Goal: Task Accomplishment & Management: Manage account settings

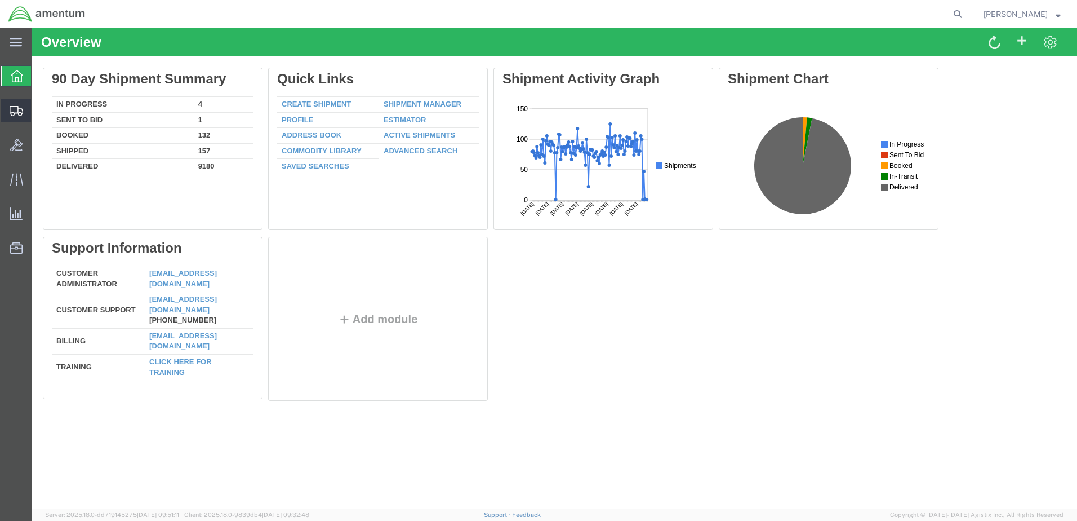
click at [0, 0] on span "Create Shipment" at bounding box center [0, 0] width 0 height 0
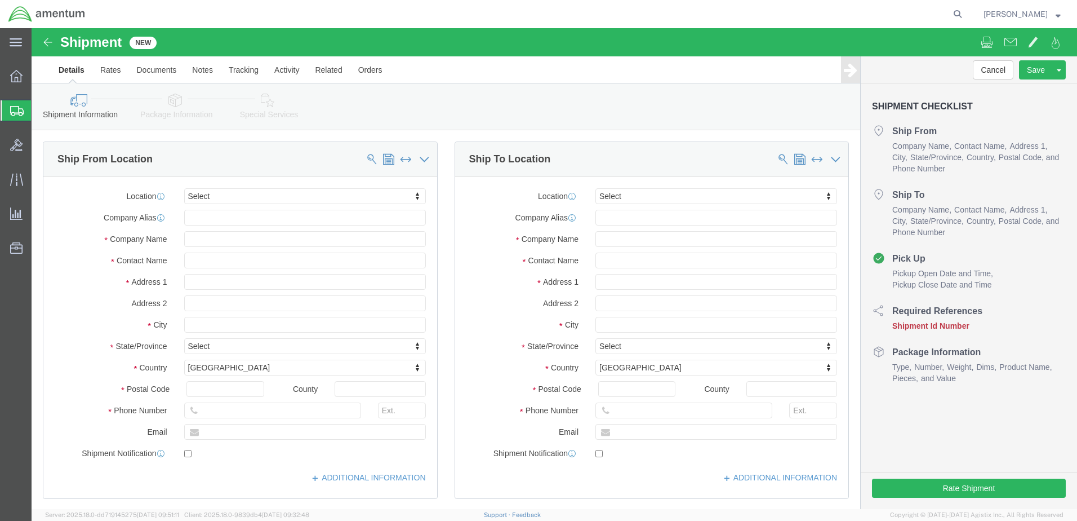
select select
type input "efo"
select select "49831"
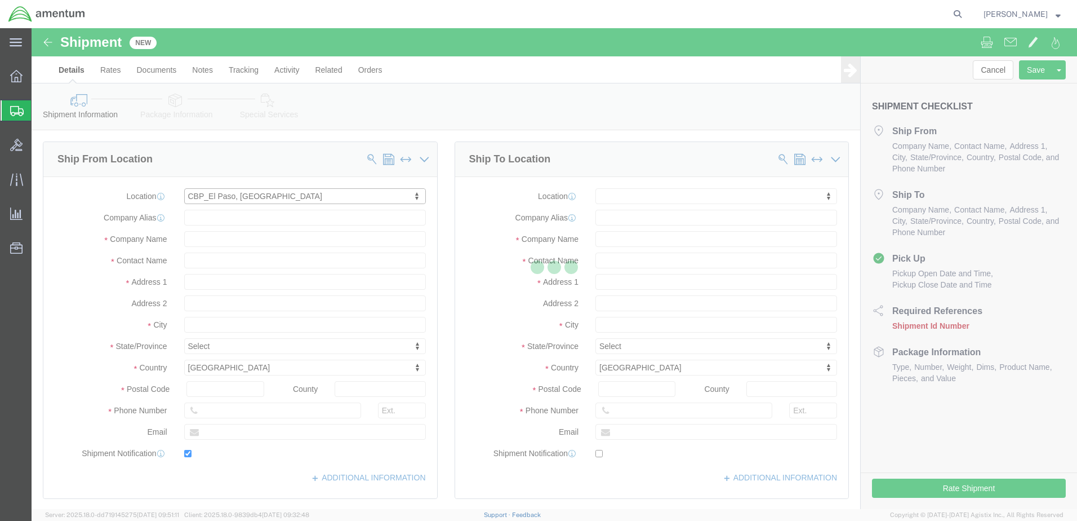
type input "[STREET_ADDRESS][PERSON_NAME]"
type input "79906"
type input "[PHONE_NUMBER]"
type input "[PERSON_NAME][EMAIL_ADDRESS][PERSON_NAME][DOMAIN_NAME]"
checkbox input "true"
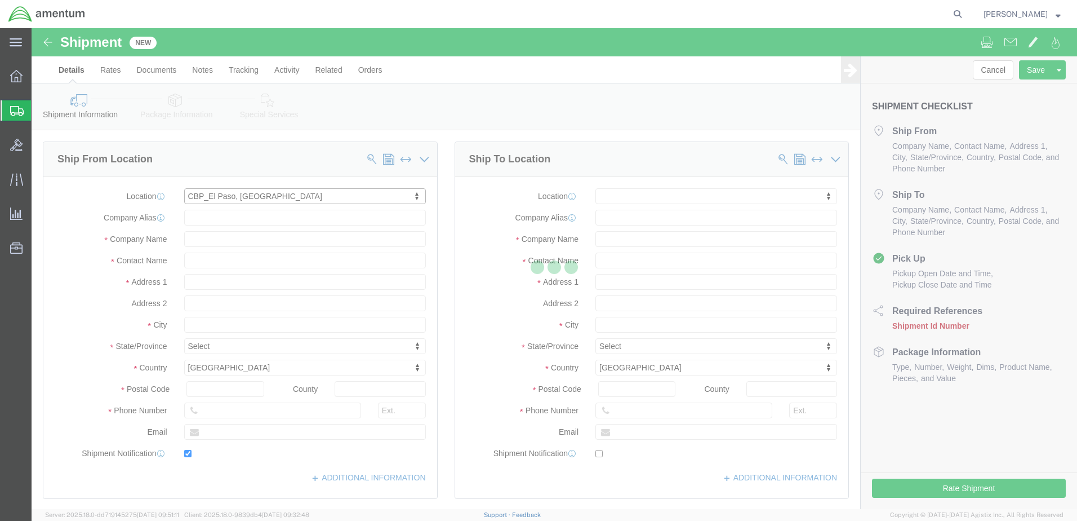
type input "Amentum Services, Inc"
type input "[PERSON_NAME]"
type input "[GEOGRAPHIC_DATA]"
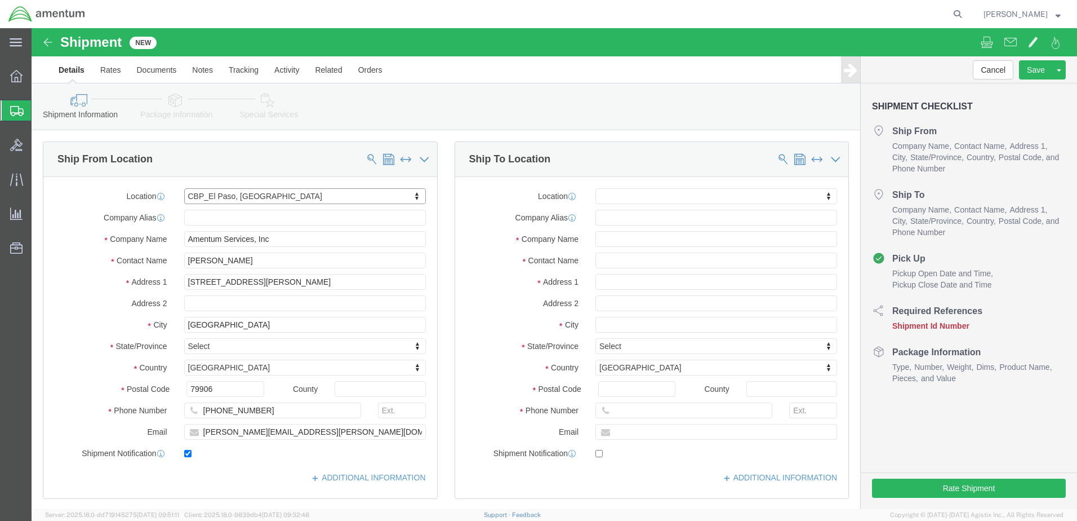
select select "[GEOGRAPHIC_DATA]"
click input "text"
type input "global"
drag, startPoint x: 587, startPoint y: 189, endPoint x: 558, endPoint y: 189, distance: 28.7
click div "global"
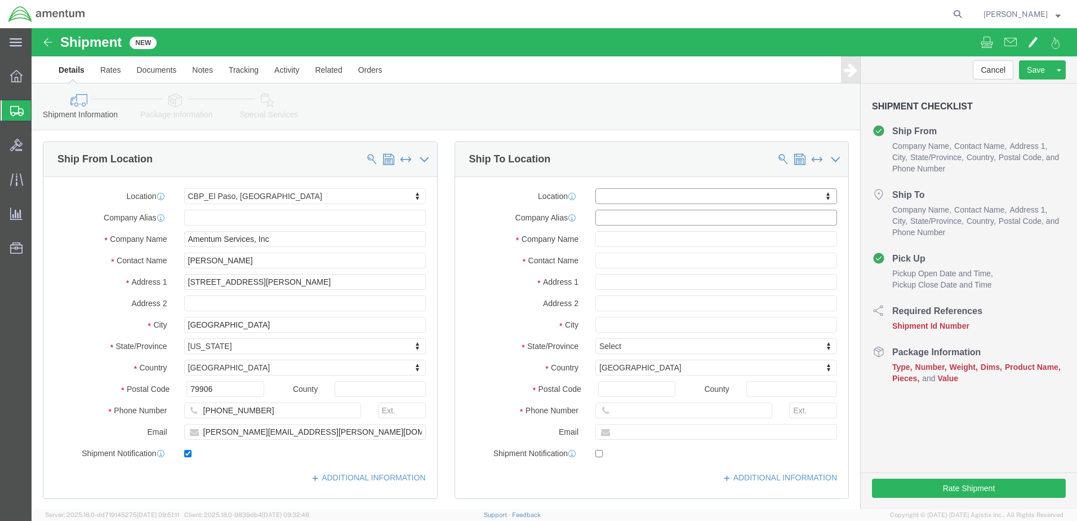
click input "text"
click input "GLOBAL AVIASTION HELICOPTER"
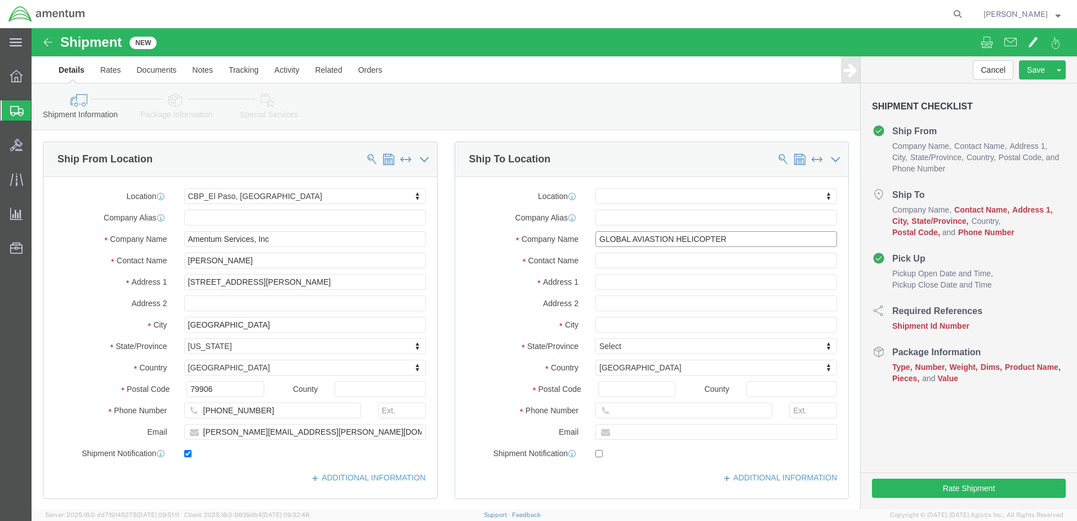
type input "GLOBAL AVIATION HELICOPTER"
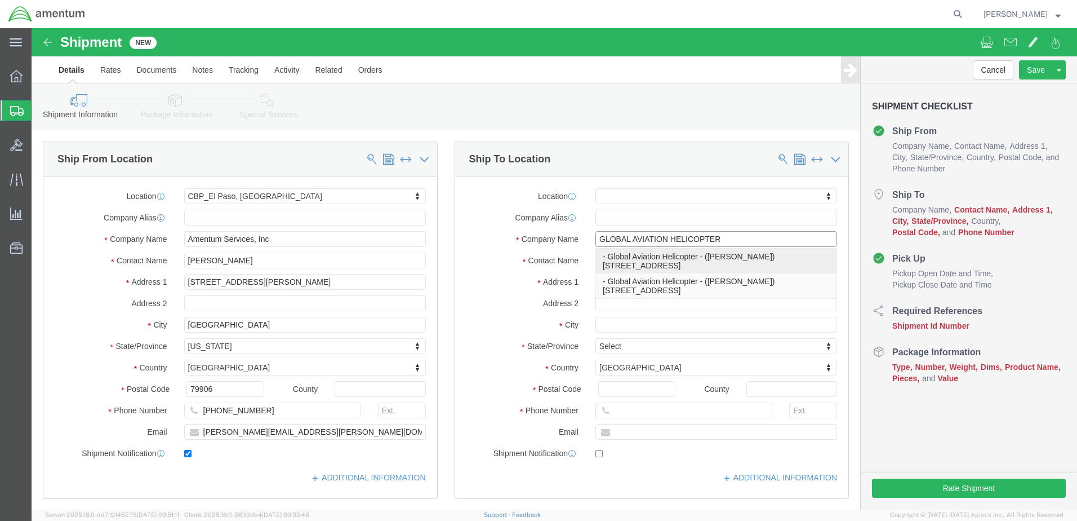
click p "- Global Aviation Helicopter - ([PERSON_NAME]) [STREET_ADDRESS]"
select select
type input "[STREET_ADDRESS]"
type input "30092"
type input "Global Aviation Helicopter"
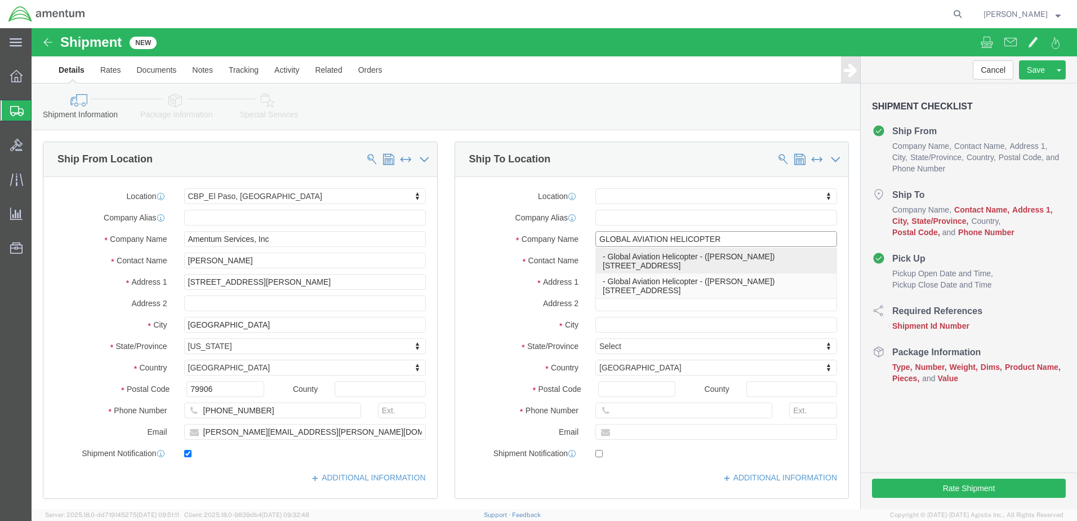
type input "[PERSON_NAME]"
type input "Norcross"
select select "GA"
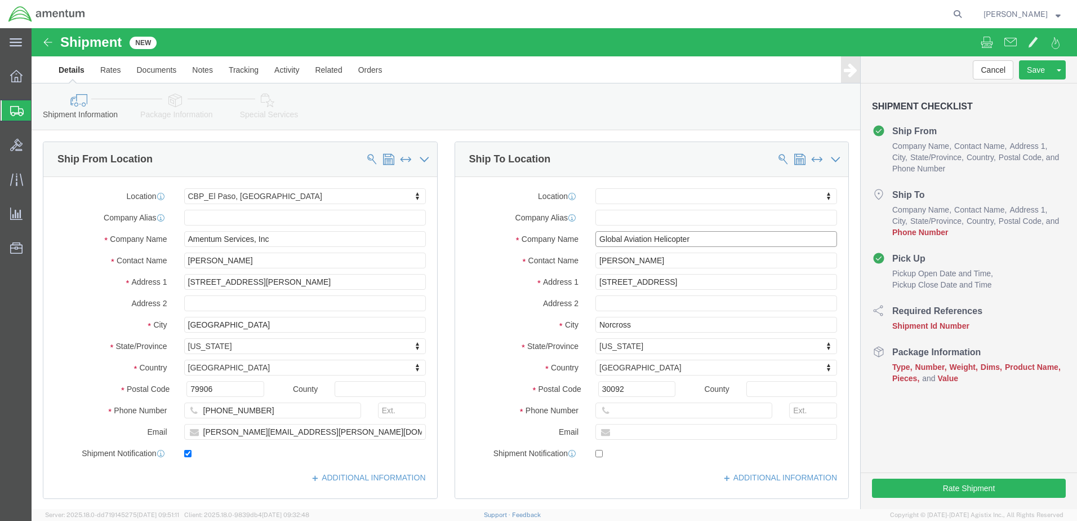
type input "Global Aviation Helicopter"
drag, startPoint x: 612, startPoint y: 234, endPoint x: 544, endPoint y: 239, distance: 68.4
click div "Contact Name [PERSON_NAME]"
type input "[PERSON_NAME]"
click input "text"
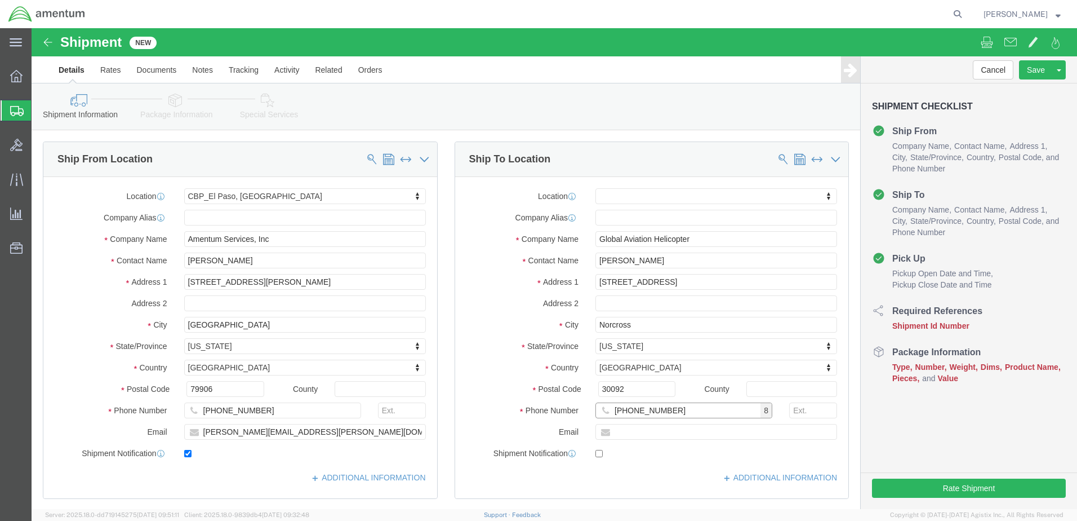
type input "[PHONE_NUMBER]"
click input "[PERSON_NAME]"
drag, startPoint x: 649, startPoint y: 232, endPoint x: 550, endPoint y: 232, distance: 99.2
click div "Contact Name [PERSON_NAME]"
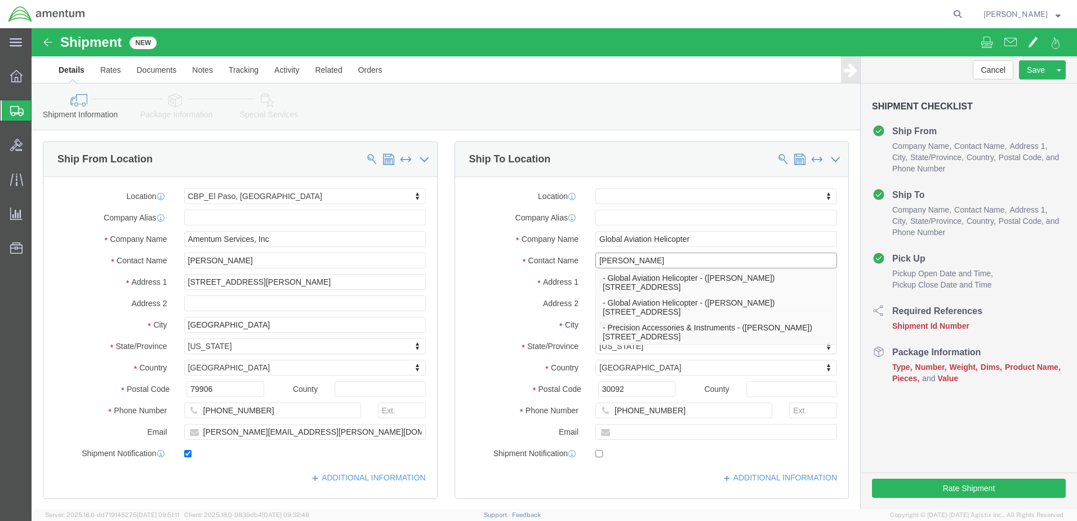
type input "[PERSON_NAME]"
click p "- Global Aviation Helicopter - ([PERSON_NAME]) [STREET_ADDRESS]"
select select
type input "[PERSON_NAME]"
select select "GA"
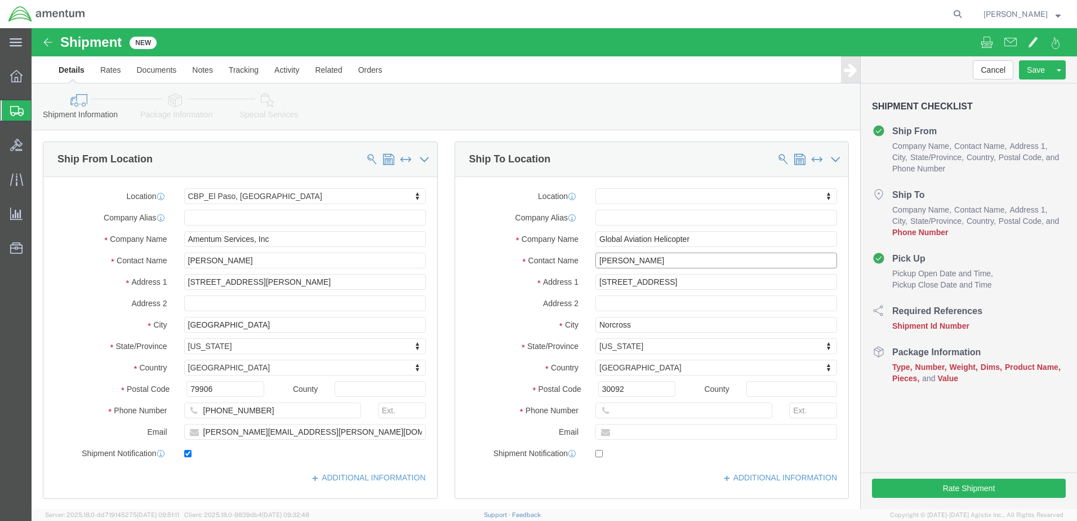
type input "[PERSON_NAME]"
click input "text"
paste input "[EMAIL_ADDRESS][DOMAIN_NAME]"
type input "[EMAIL_ADDRESS][DOMAIN_NAME]"
checkbox input "true"
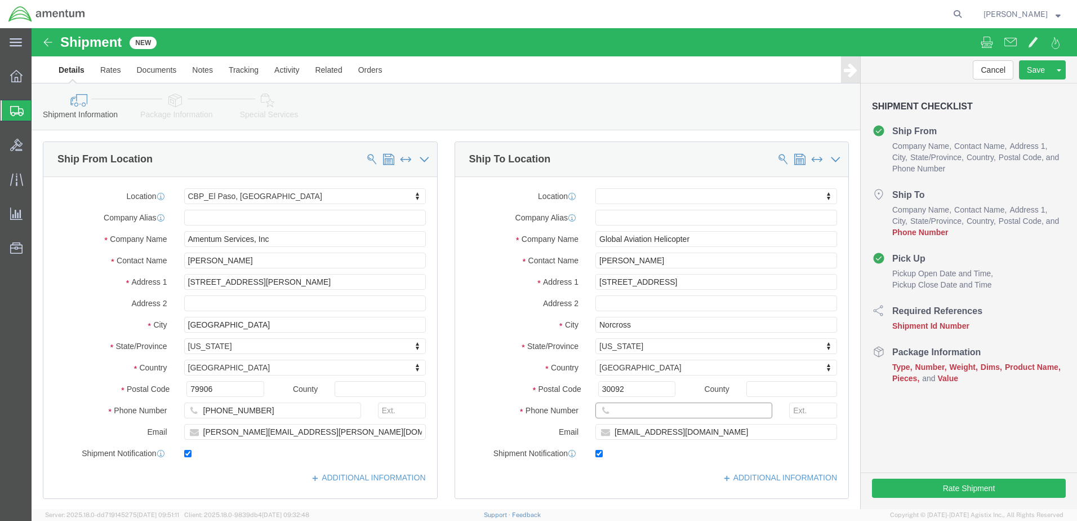
click input "text"
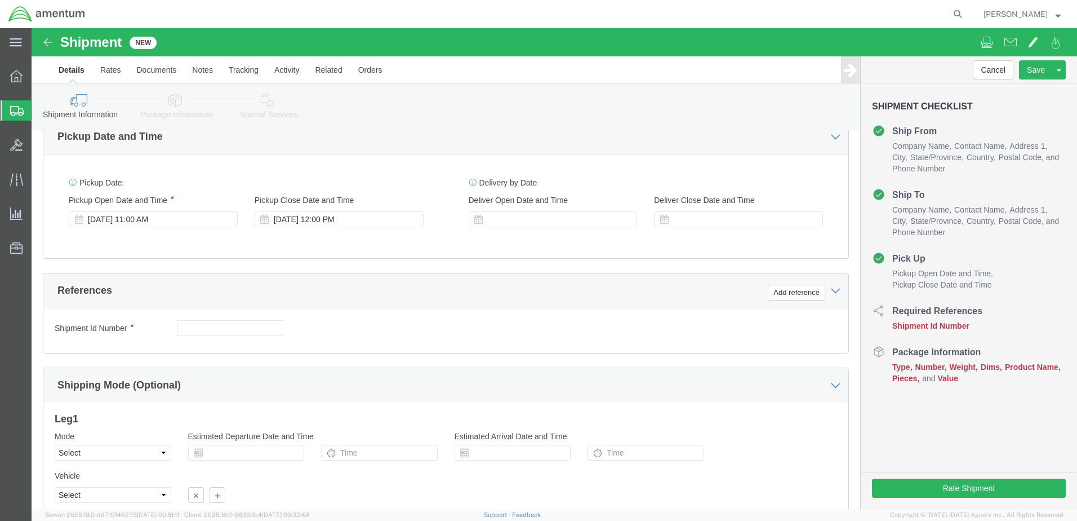
scroll to position [394, 0]
type input "[PHONE_NUMBER]"
click icon
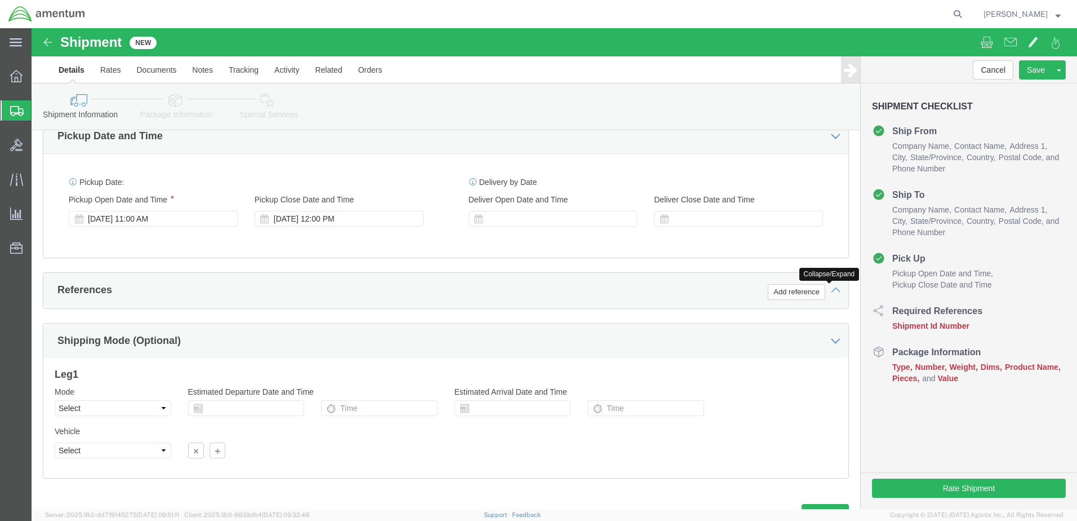
click icon
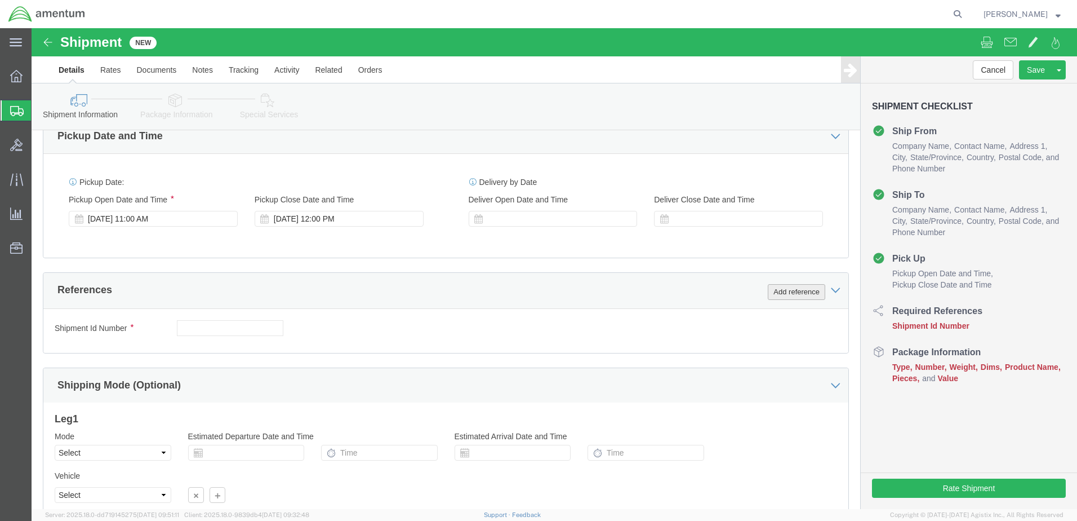
click button "Add reference"
click select "Select Account Type Activity ID Airline Appointment Number ASN Batch Request # …"
select select "DEPT"
click select "Select Account Type Activity ID Airline Appointment Number ASN Batch Request # …"
click input "text"
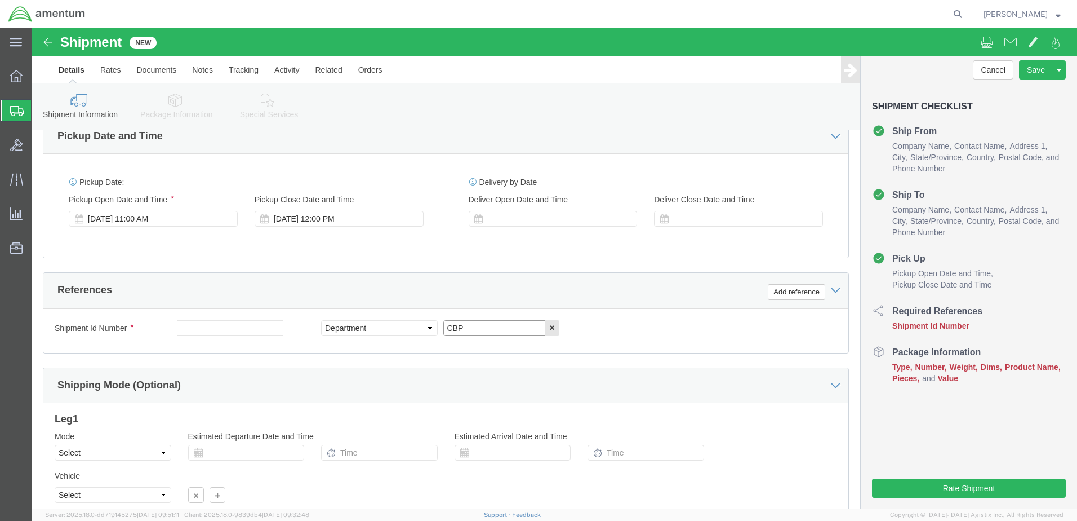
type input "CBP"
click input "text"
click icon
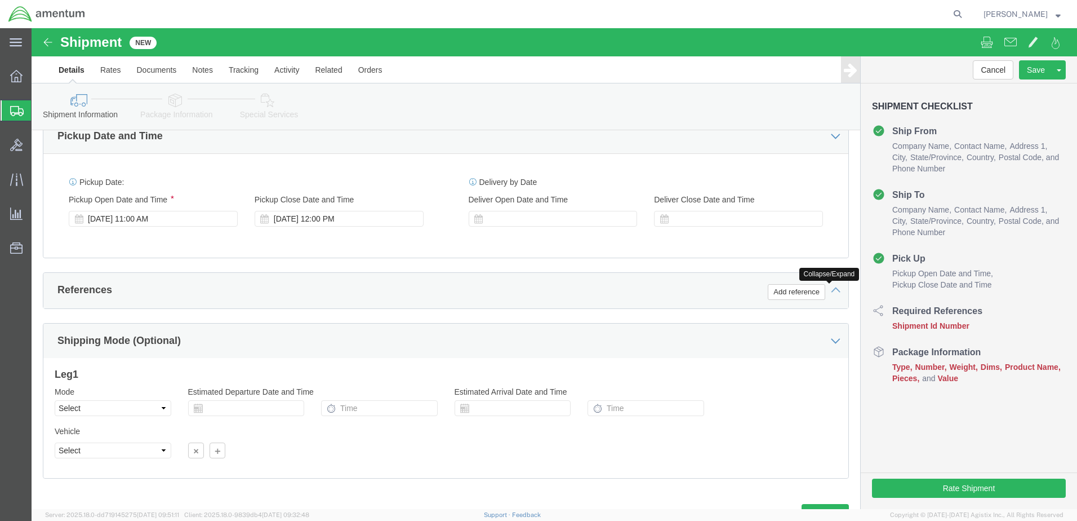
click icon
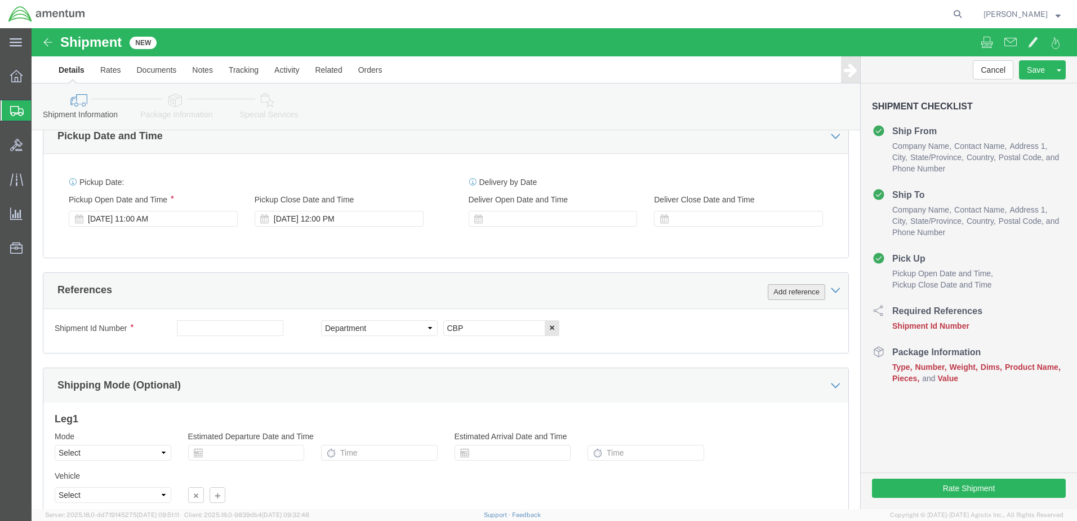
click button "Add reference"
click select "Select Account Type Activity ID Airline Appointment Number ASN Batch Request # …"
select select "PURCHORD"
click select "Select Account Type Activity ID Airline Appointment Number ASN Batch Request # …"
click input "text"
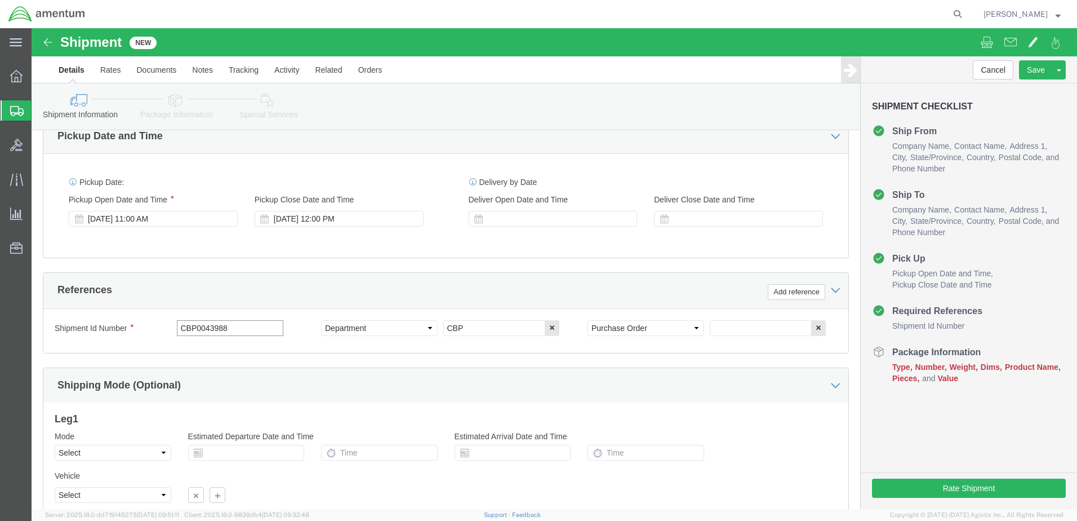
type input "CBP0043988"
click input "text"
type input "CBP0043988"
click icon
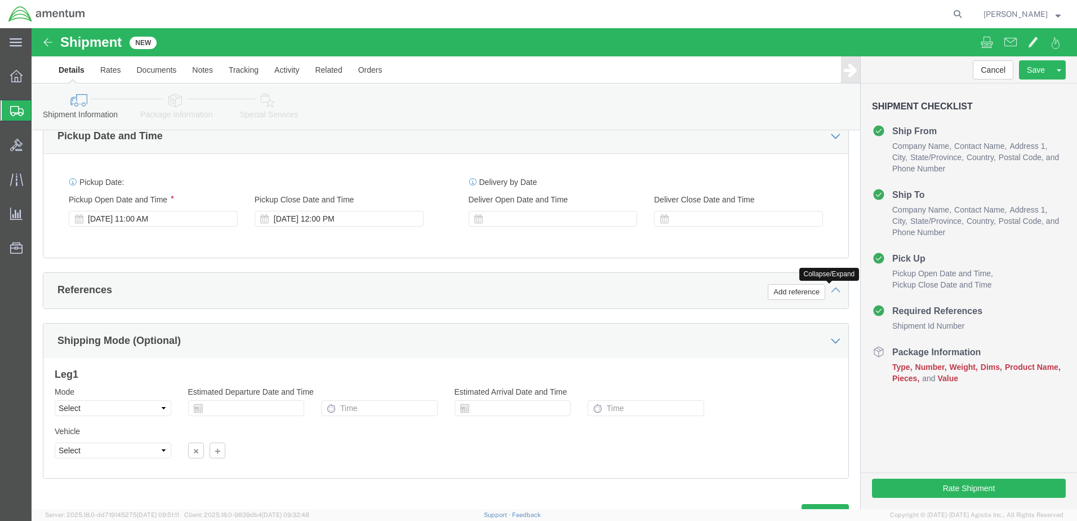
click icon
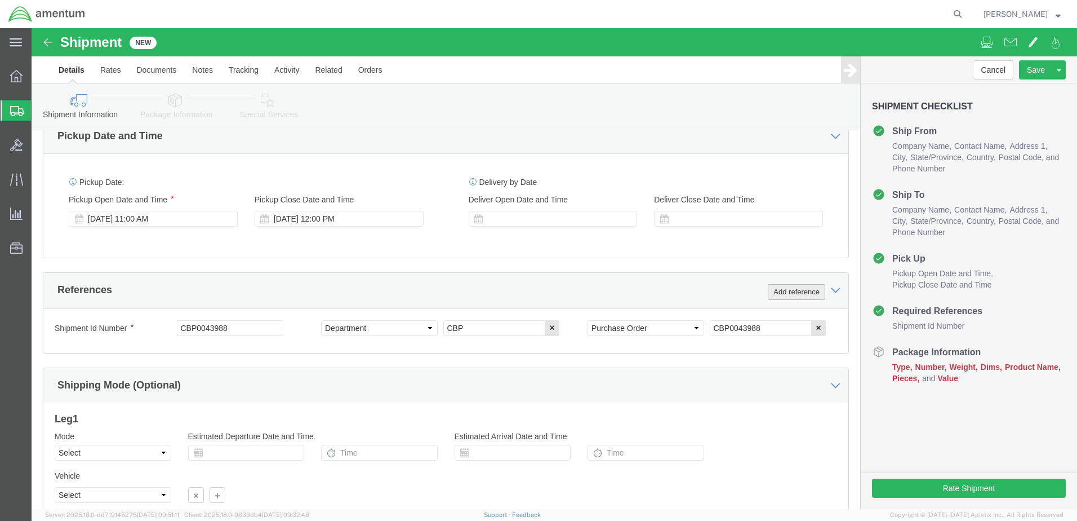
click button "Add reference"
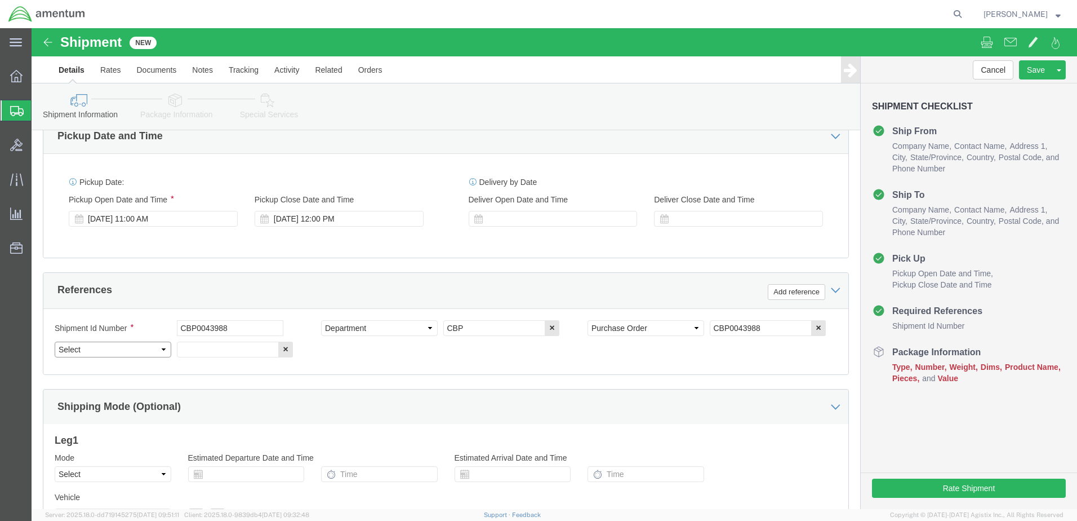
click select "Select Account Type Activity ID Airline Appointment Number ASN Batch Request # …"
select select "PROJNUM"
click select "Select Account Type Activity ID Airline Appointment Number ASN Batch Request # …"
click input "text"
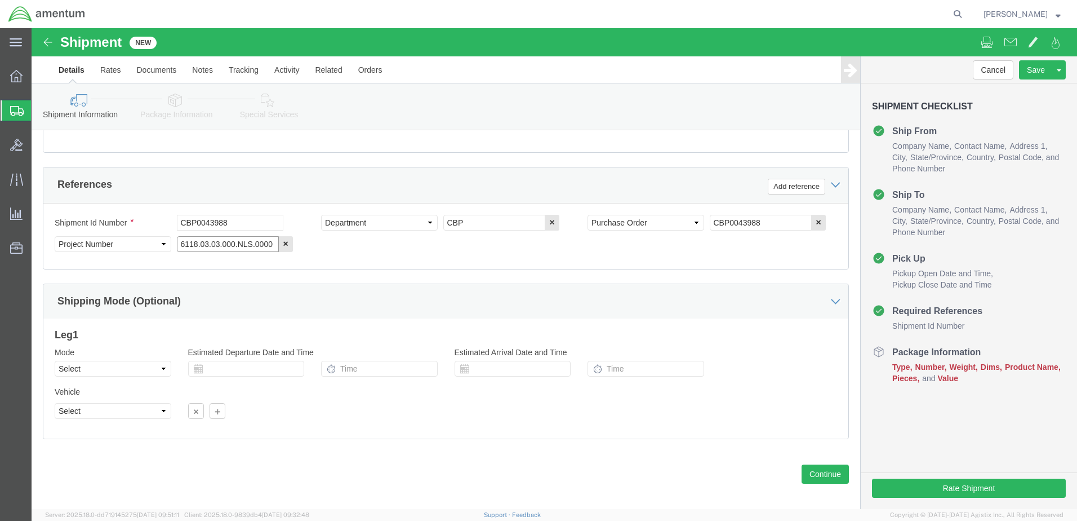
scroll to position [509, 0]
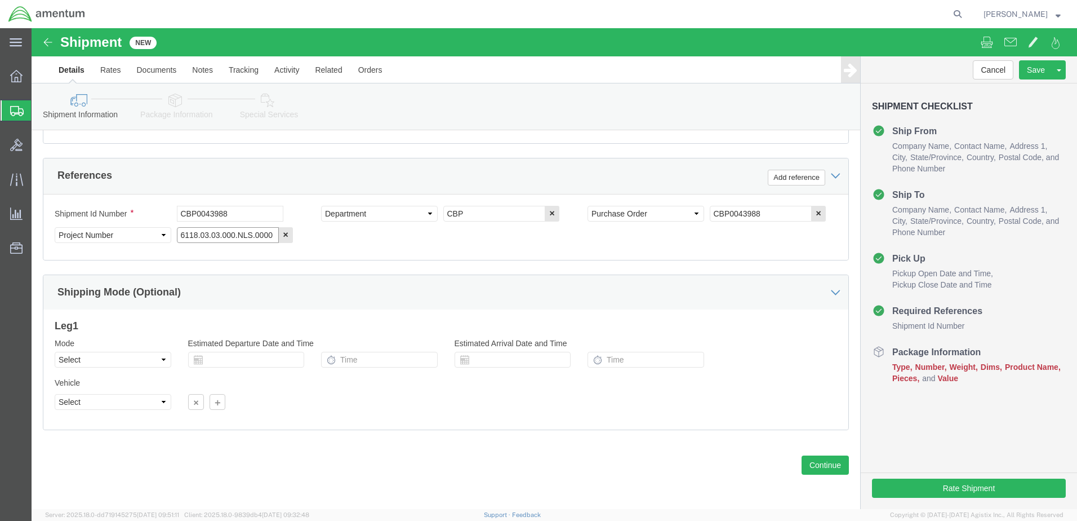
type input "6118.03.03.000.NLS.0000"
click select "Select Air Less than Truckload Multi-Leg Ocean Freight Rail Small Parcel Truckl…"
select select "SMAL"
click select "Select Air Less than Truckload Multi-Leg Ocean Freight Rail Small Parcel Truckl…"
click div
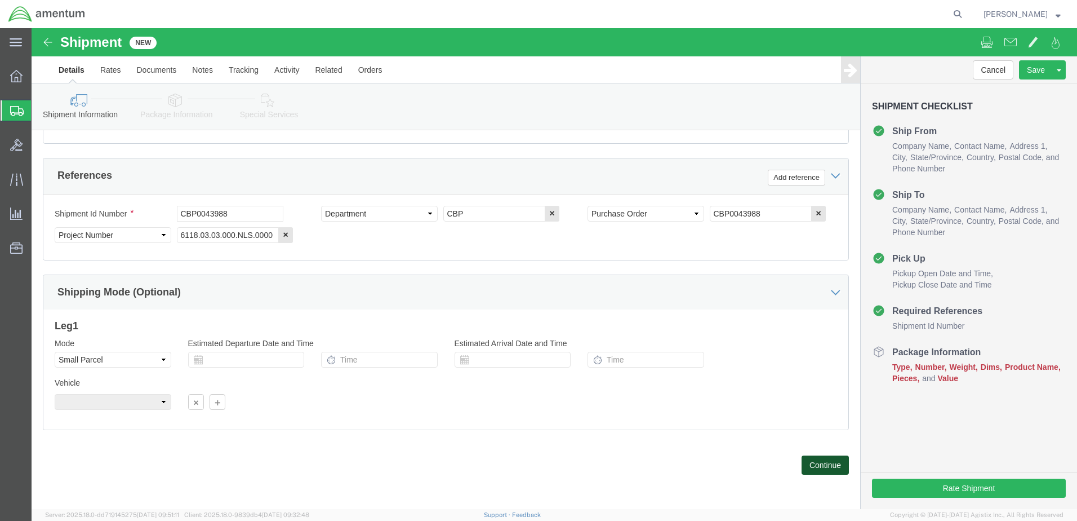
click button "Continue"
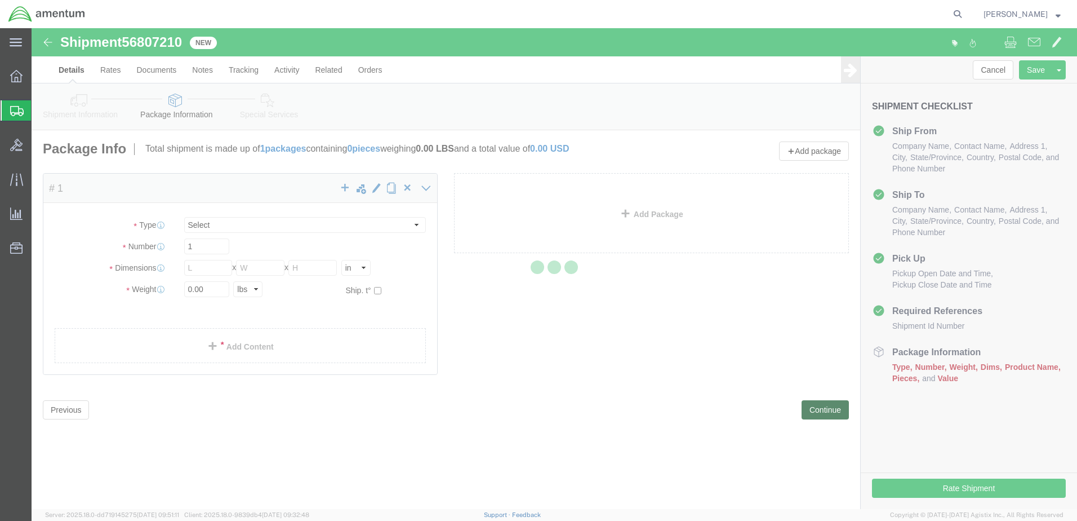
select select "YRPK"
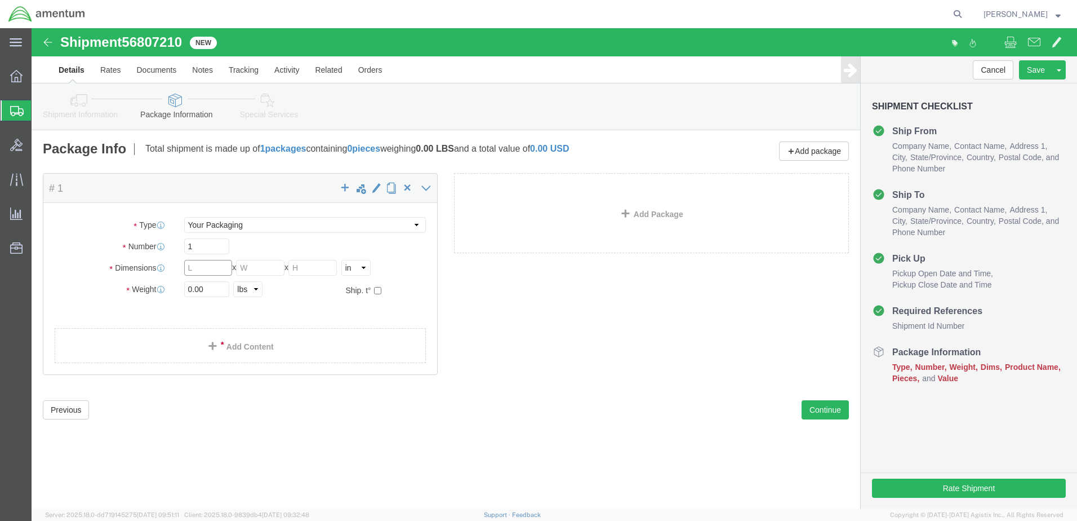
click input "text"
type input "12"
type input "10"
drag, startPoint x: 180, startPoint y: 259, endPoint x: 148, endPoint y: 262, distance: 32.2
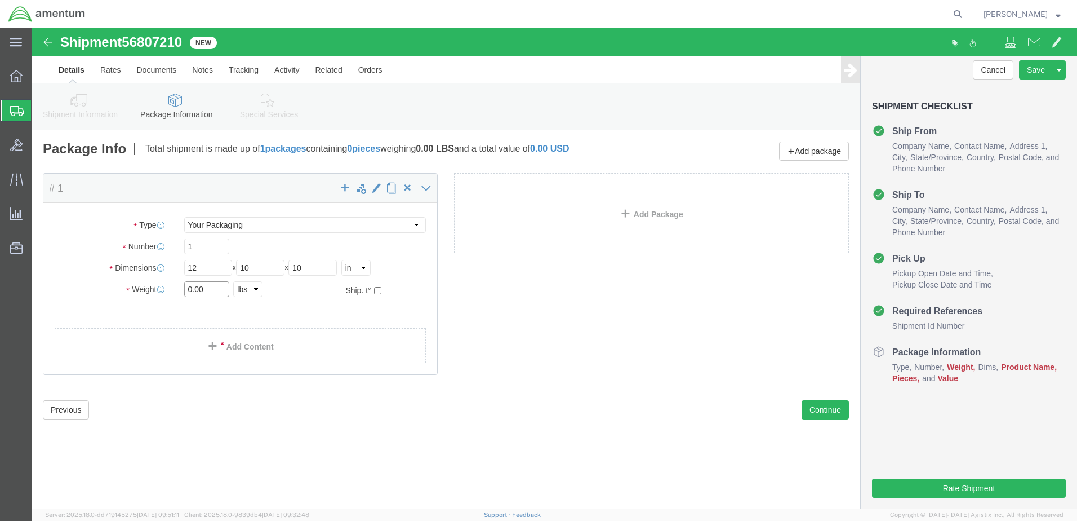
click div "0.00 Select kgs lbs"
type input "5.0"
click div "Package Content # 1 x Package Type Select Bale(s) Basket(s) Bolt(s) Bottle(s) B…"
click link "Add Content"
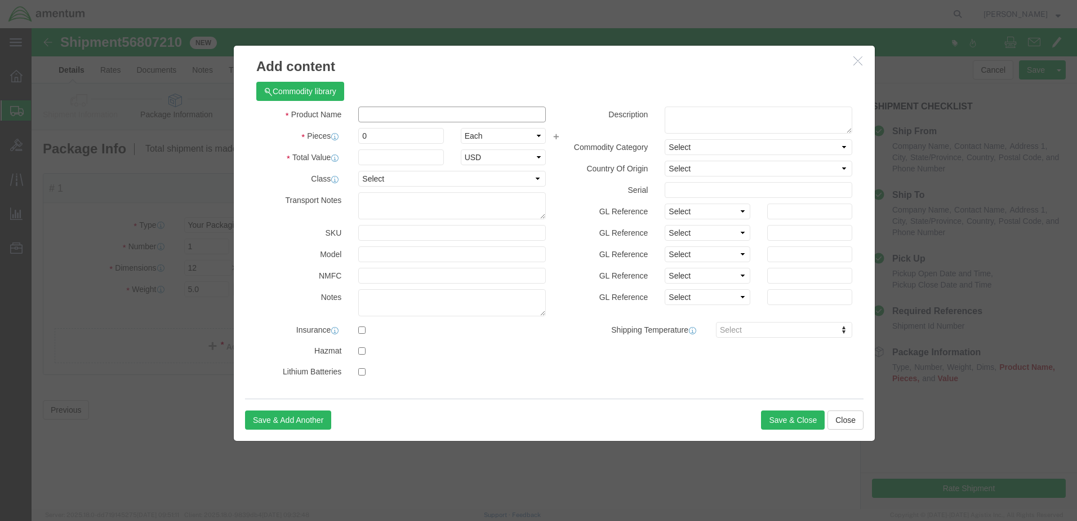
click input "text"
type input "AIRCRAFT PARTS"
type input "200"
drag, startPoint x: 348, startPoint y: 106, endPoint x: 332, endPoint y: 106, distance: 15.8
click input "0"
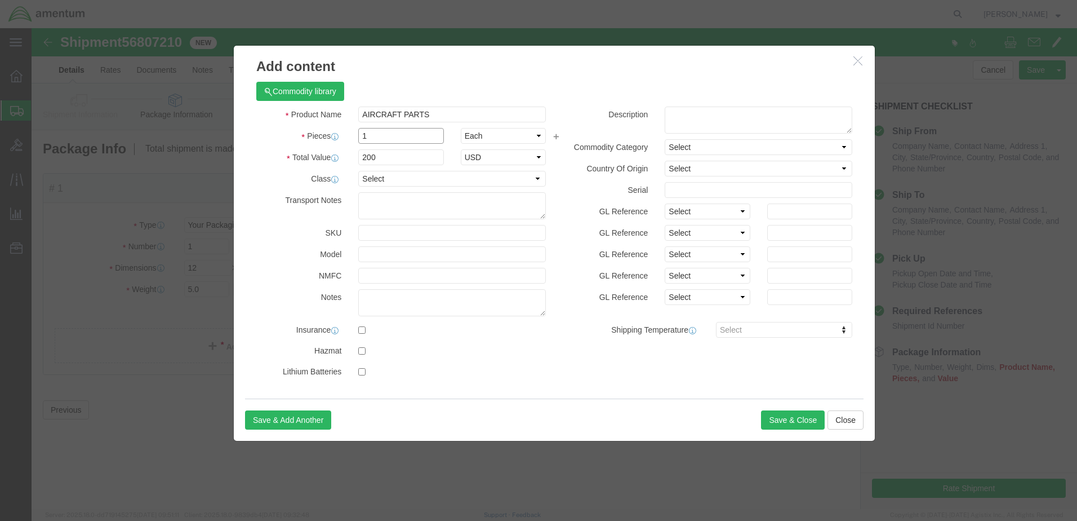
type input "1"
click textarea
click textarea "REPAIR ORDDER: CBP0043988"
type textarea "REPAIR ORDER: CBP0043988"
click button "Save & Close"
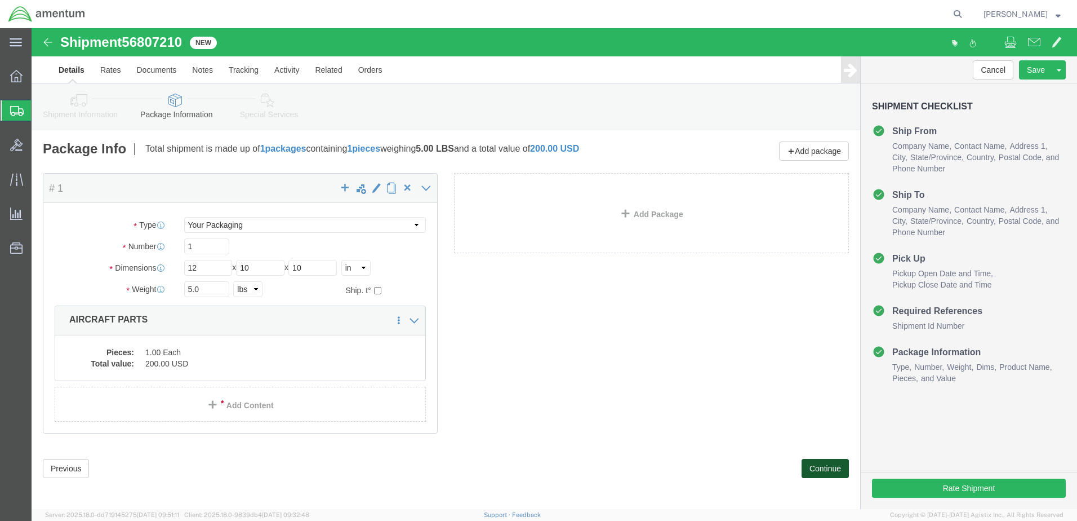
click button "Continue"
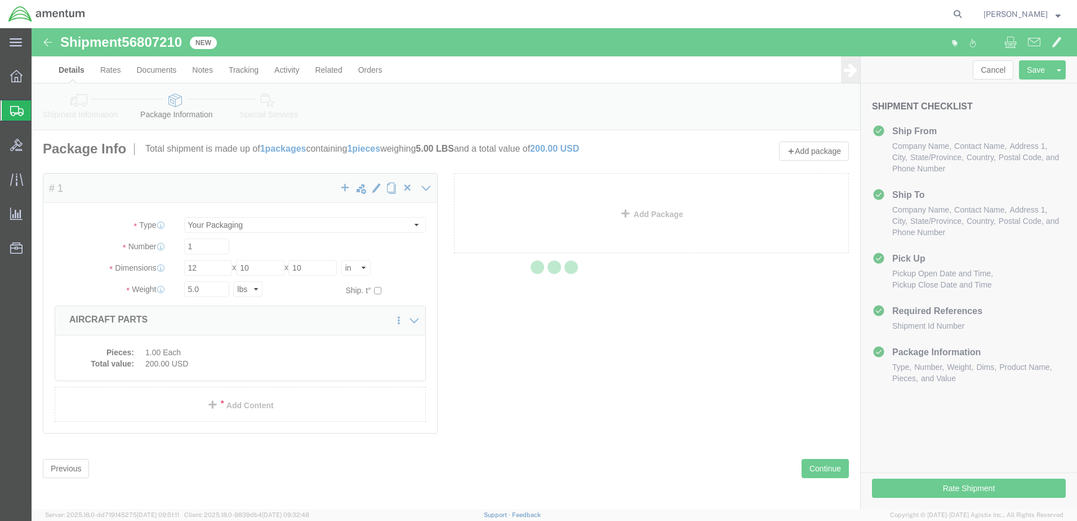
select select
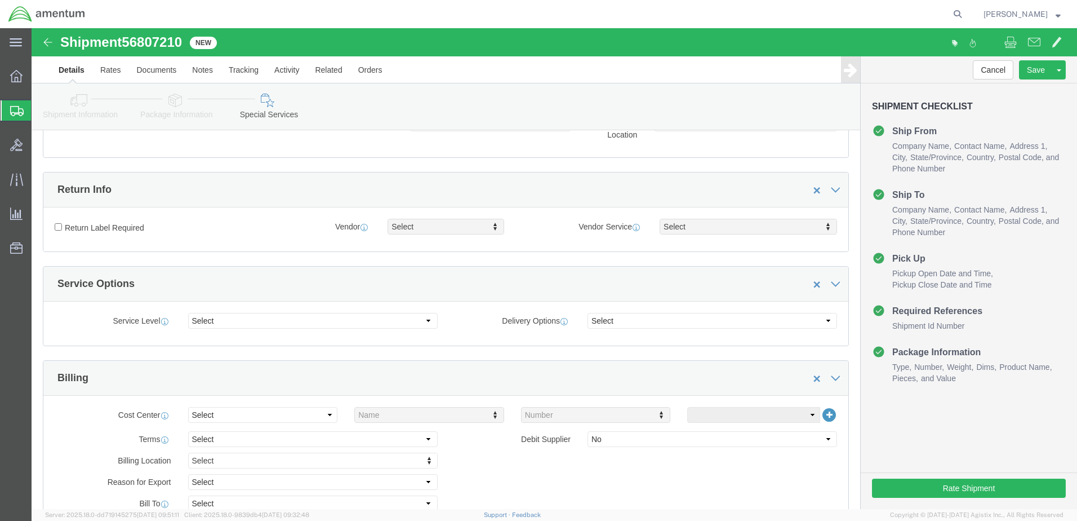
scroll to position [338, 0]
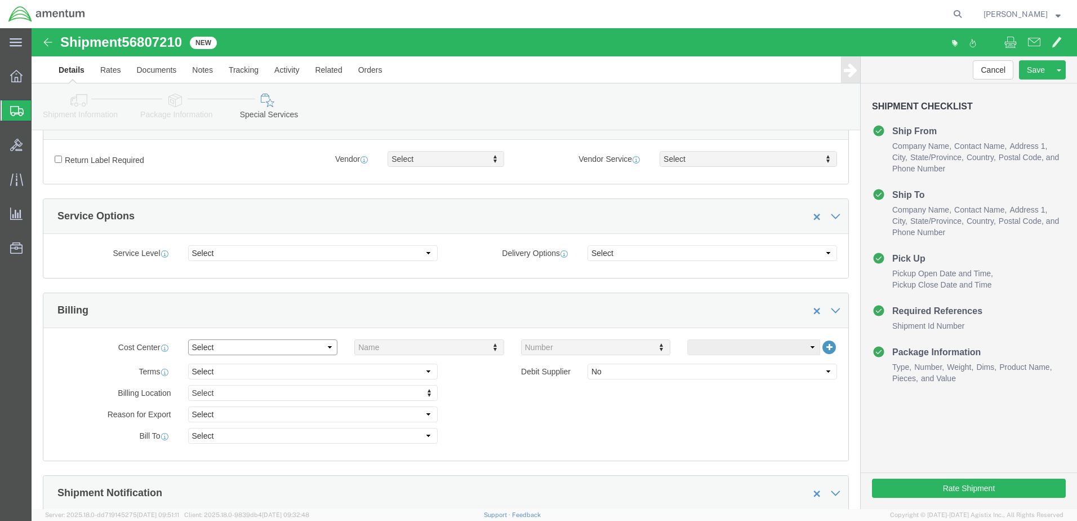
click select "Select Buyer Cost Center Department Operations Number Order Number Sales Person"
select select "COSTCENTER"
click select "Select Buyer Cost Center Department Operations Number Order Number Sales Person"
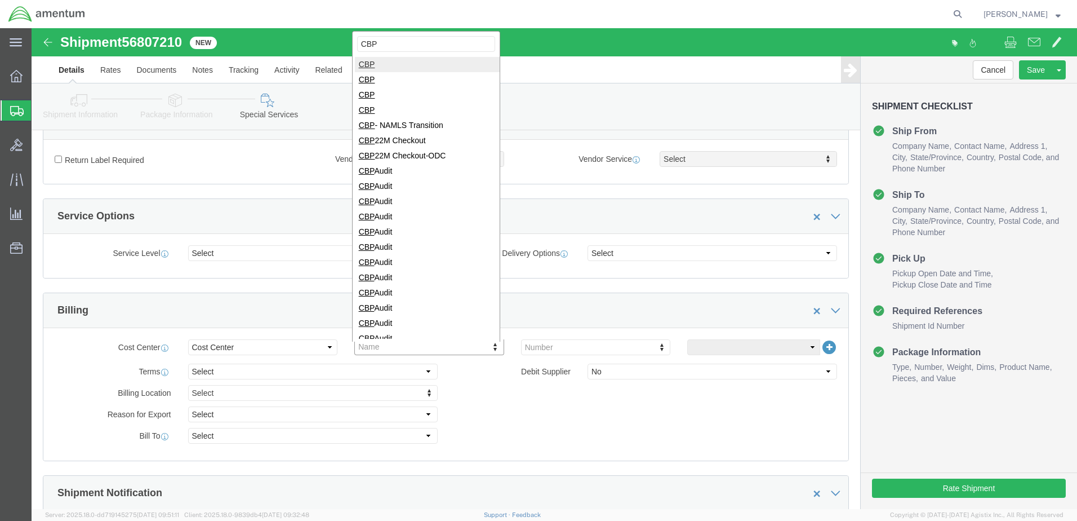
type input "CBP"
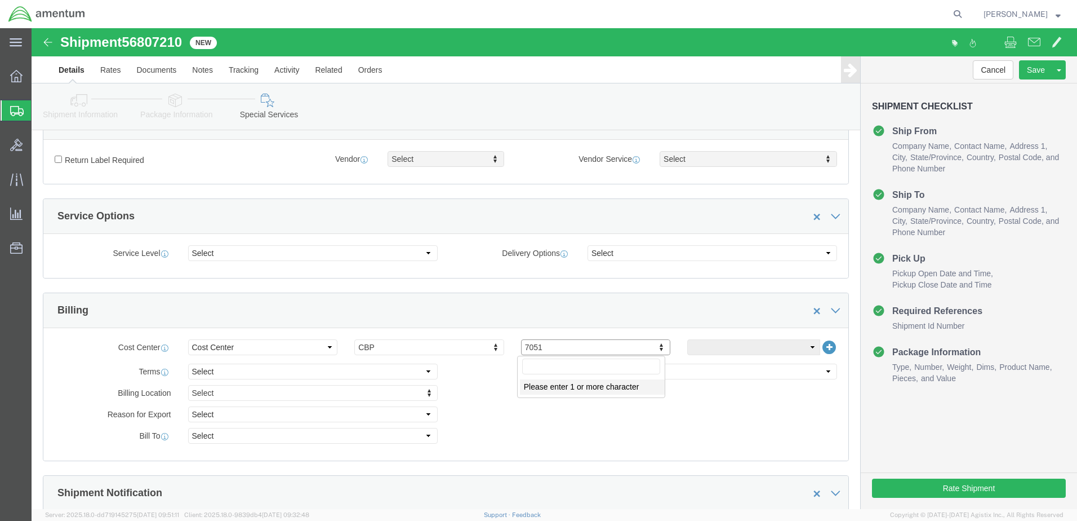
click input "text"
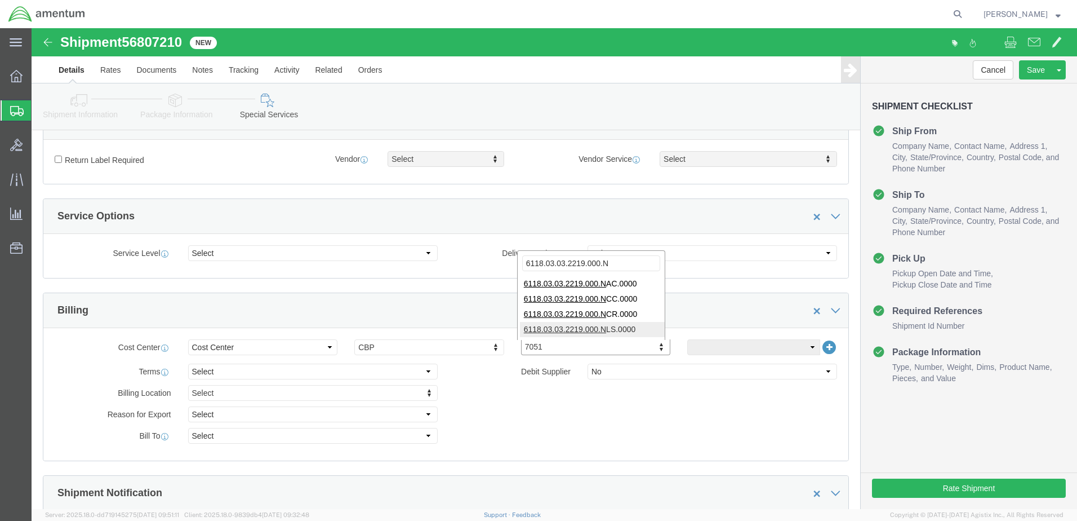
type input "6118.03.03.2219.000.N"
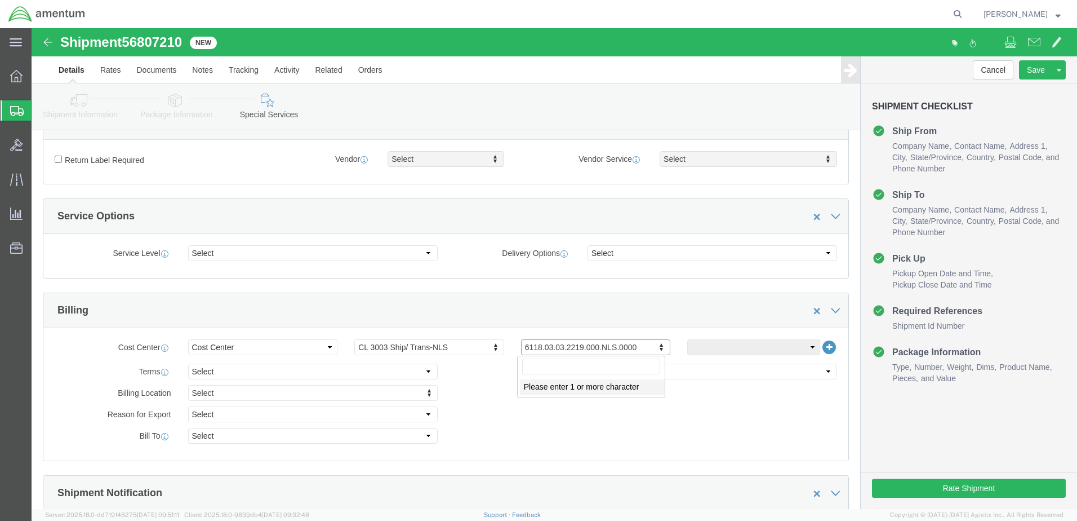
drag, startPoint x: 597, startPoint y: 317, endPoint x: 550, endPoint y: 317, distance: 46.8
drag, startPoint x: 489, startPoint y: 321, endPoint x: 525, endPoint y: 322, distance: 36.1
drag, startPoint x: 525, startPoint y: 317, endPoint x: 497, endPoint y: 340, distance: 35.6
click input "text"
click button "Save"
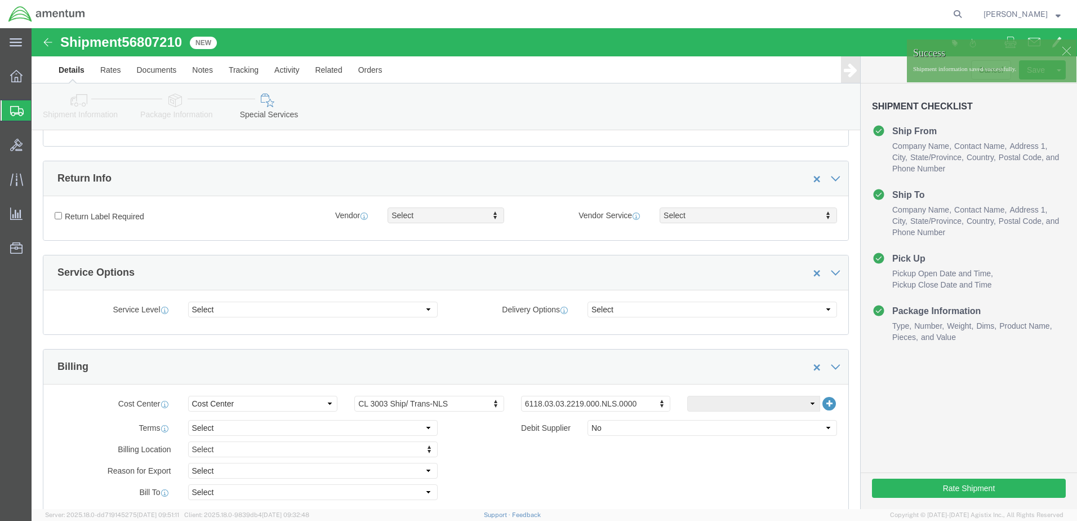
scroll to position [56, 0]
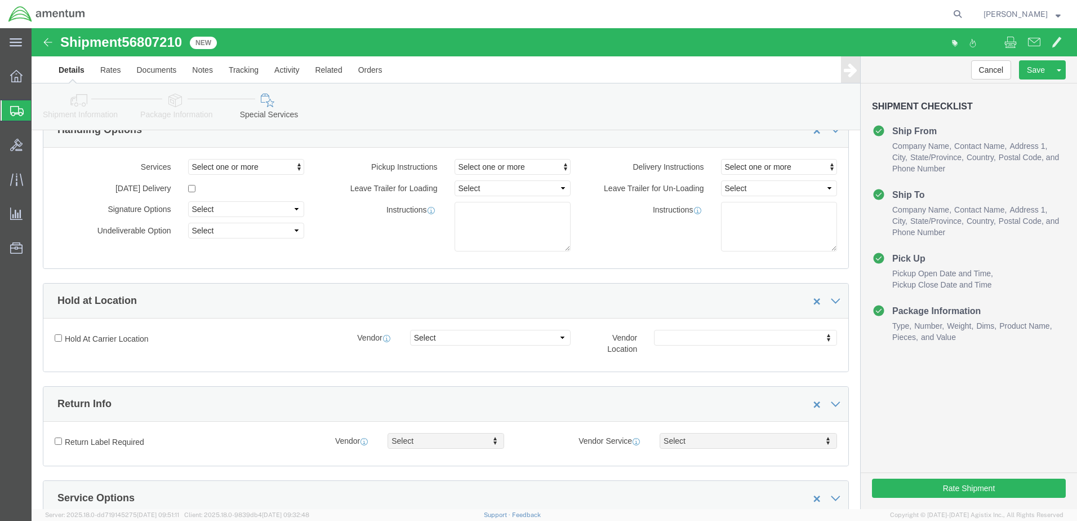
click link "Shipment Information"
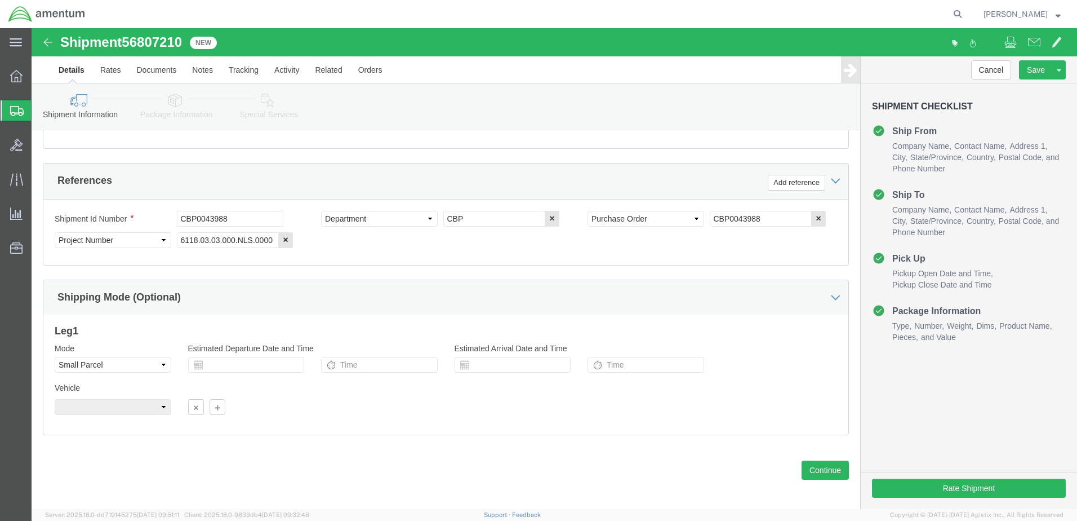
scroll to position [509, 0]
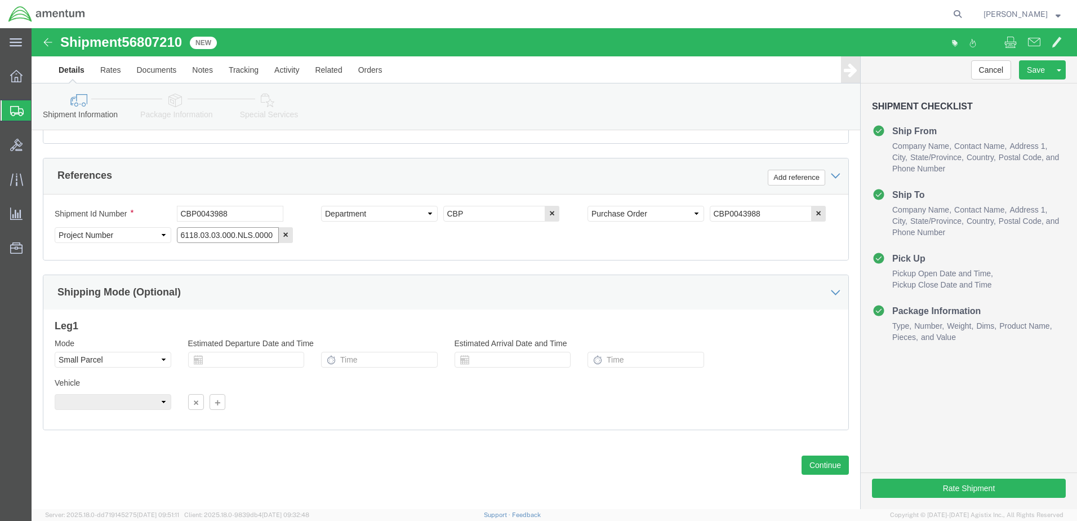
click input "6118.03.03.000.NLS.0000"
type input "6118.03.03.2219.000.NLS.0000"
click button "Continue"
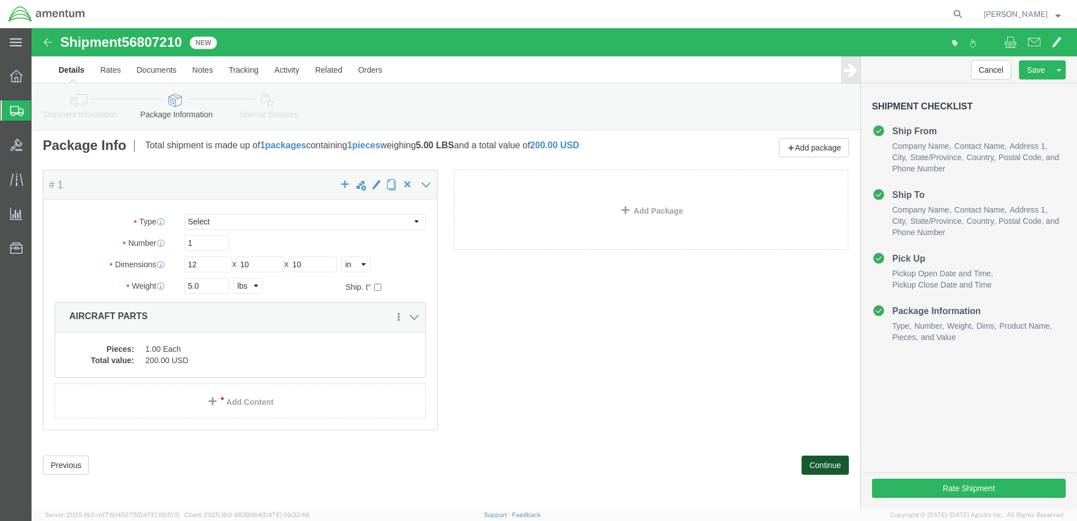
scroll to position [3, 0]
click button "Continue"
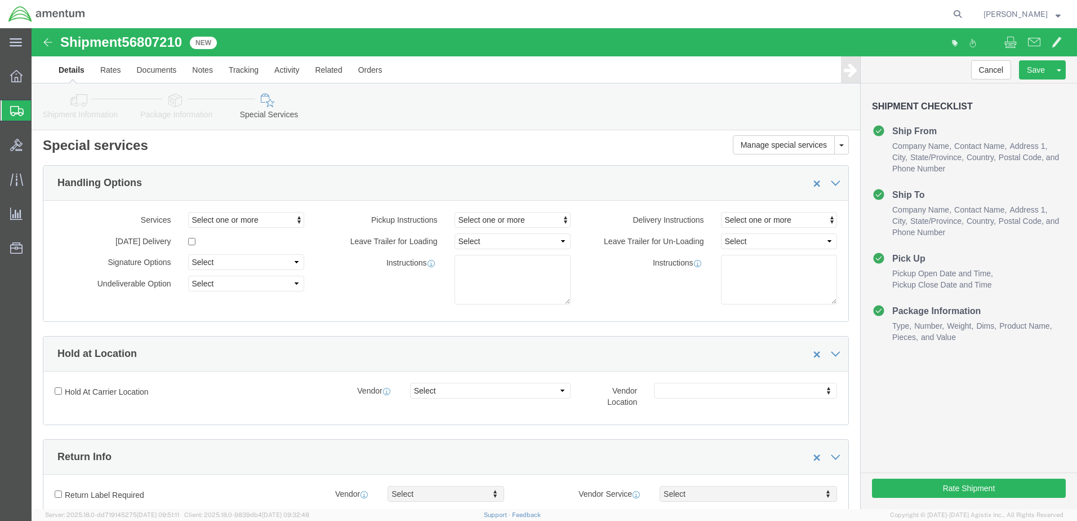
scroll to position [1050, 0]
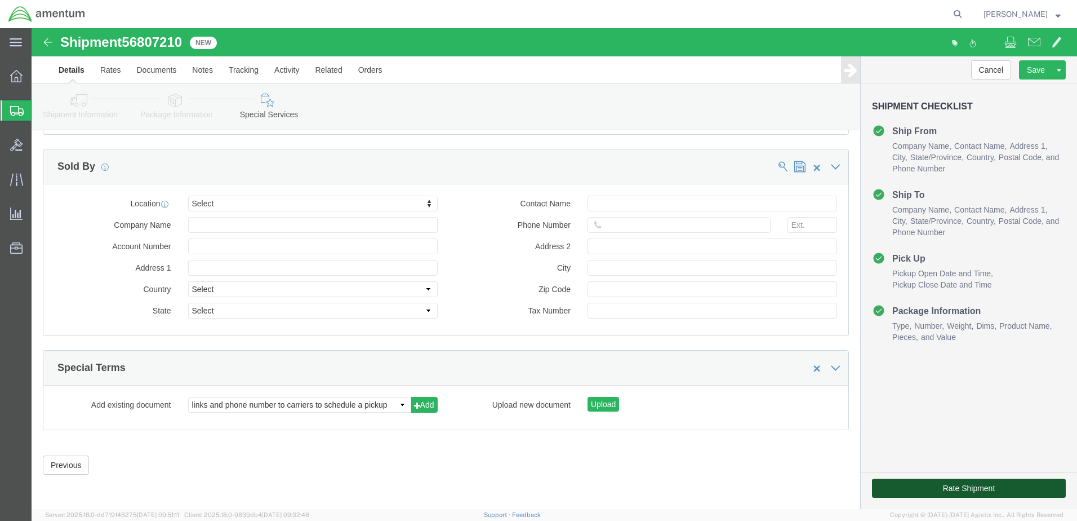
click button "Rate Shipment"
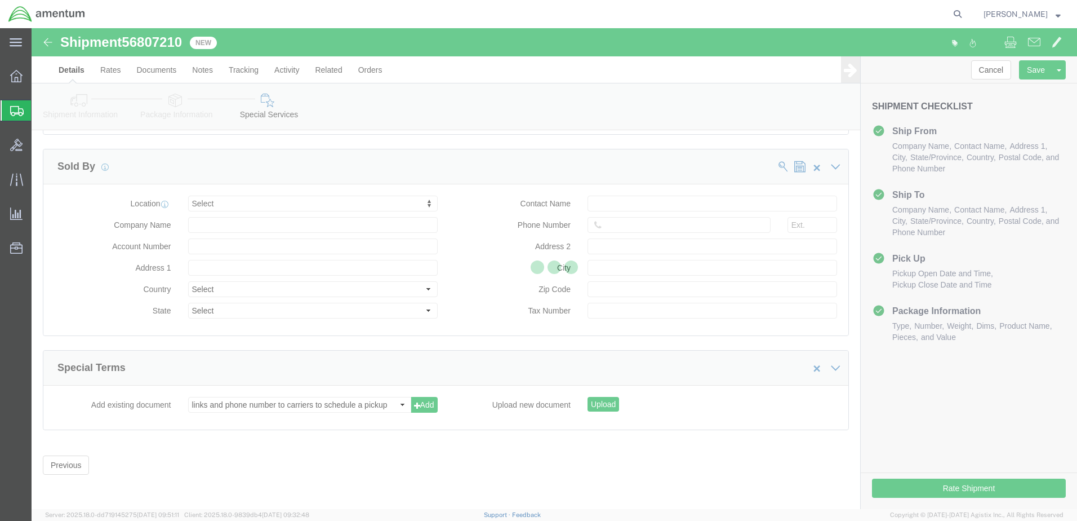
select select "49831"
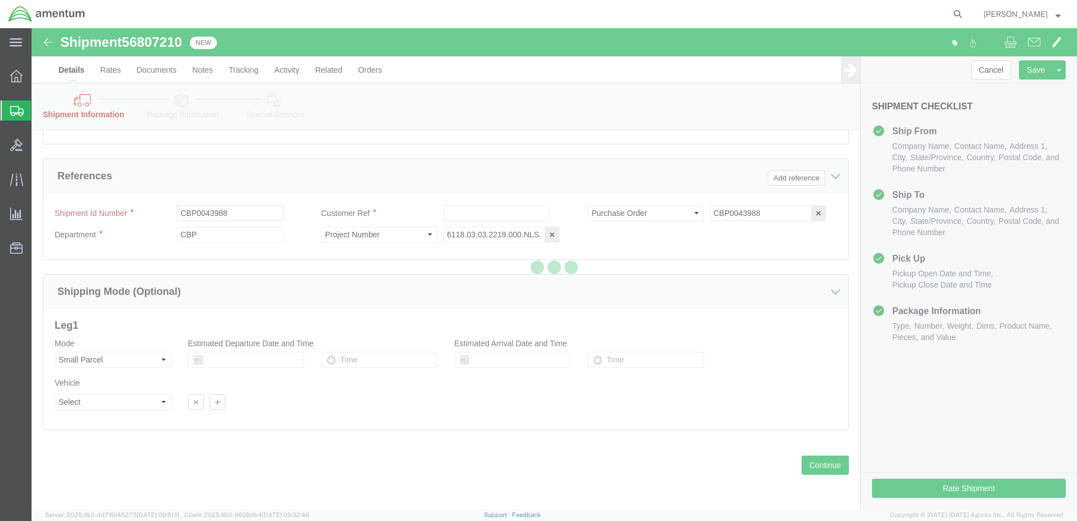
scroll to position [554, 0]
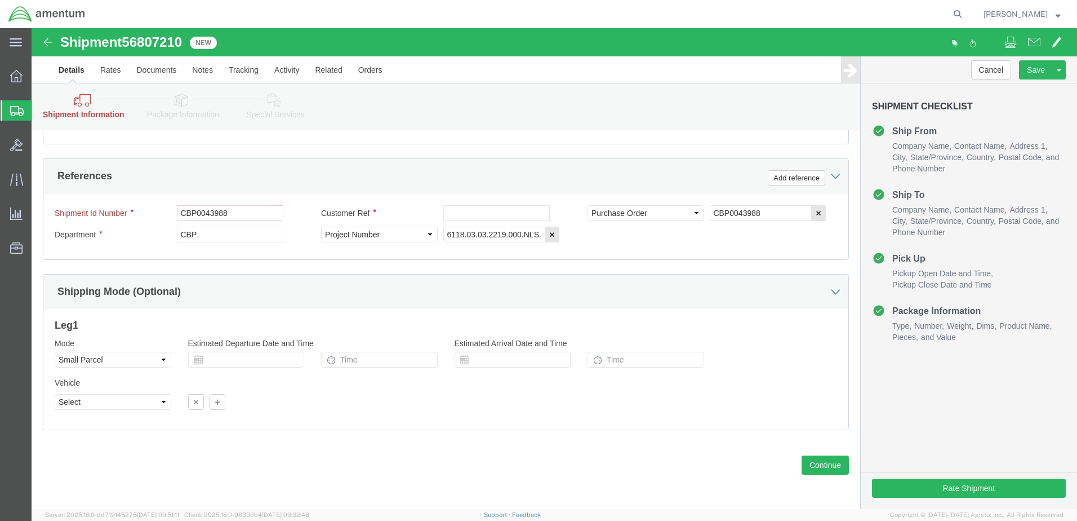
click label "Shipment Id Number"
click input "CBP0043988"
click button "Continue"
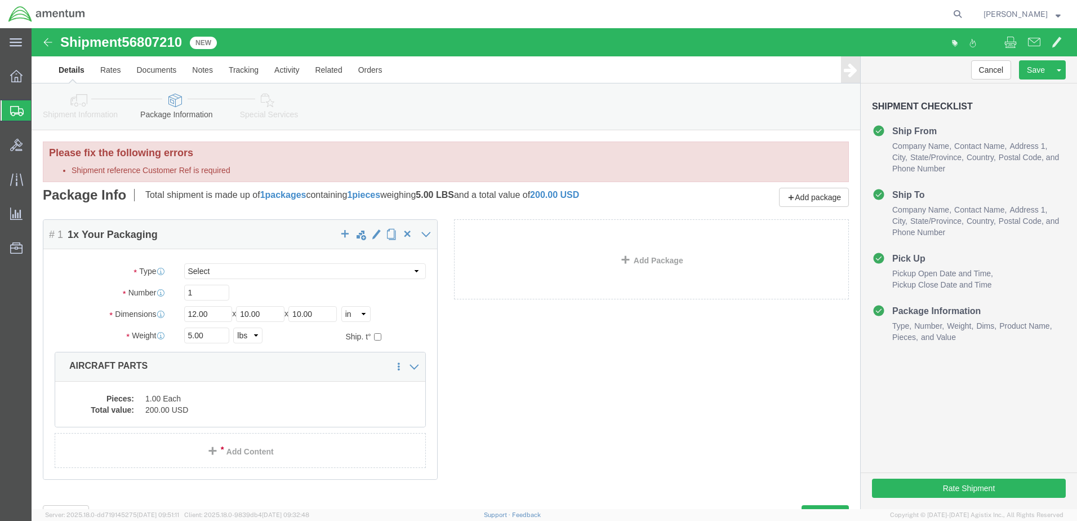
click li "Shipment reference Customer Ref is required"
drag, startPoint x: 60, startPoint y: 82, endPoint x: 59, endPoint y: 94, distance: 12.4
click link "Shipment Information"
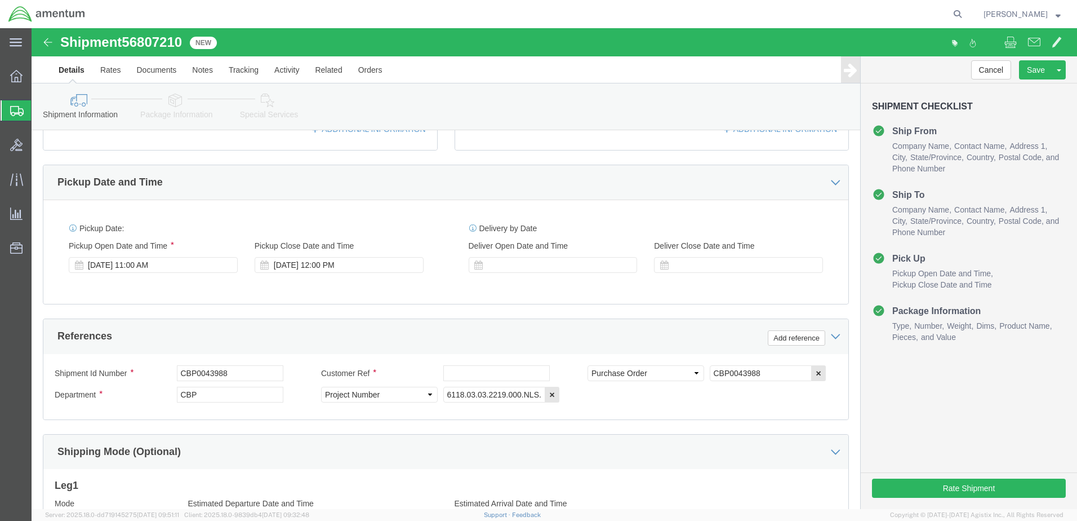
scroll to position [451, 0]
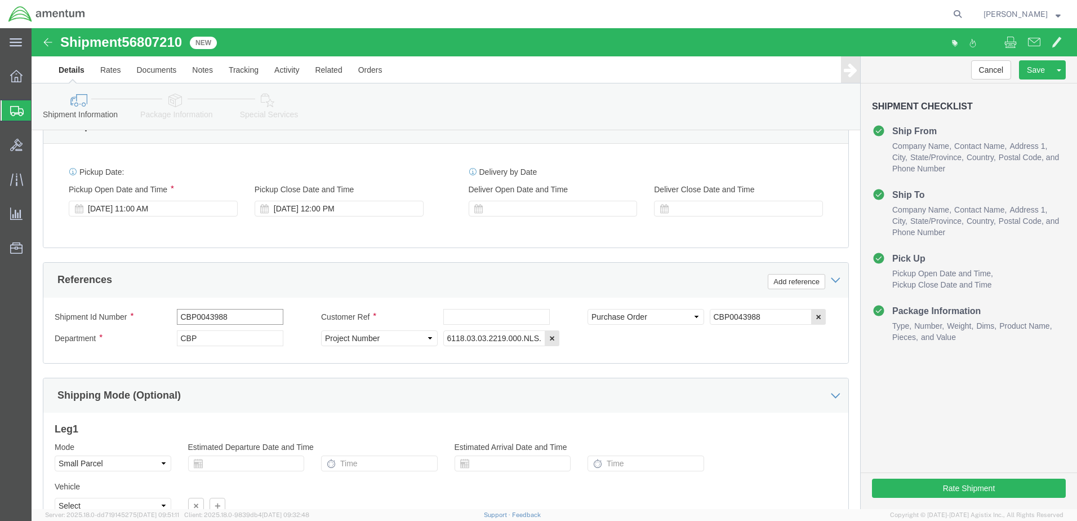
click input "CBP0043988"
click input "text"
drag, startPoint x: 199, startPoint y: 288, endPoint x: 128, endPoint y: 290, distance: 71.0
click div "Shipment Id Number CBP0043988"
click input "text"
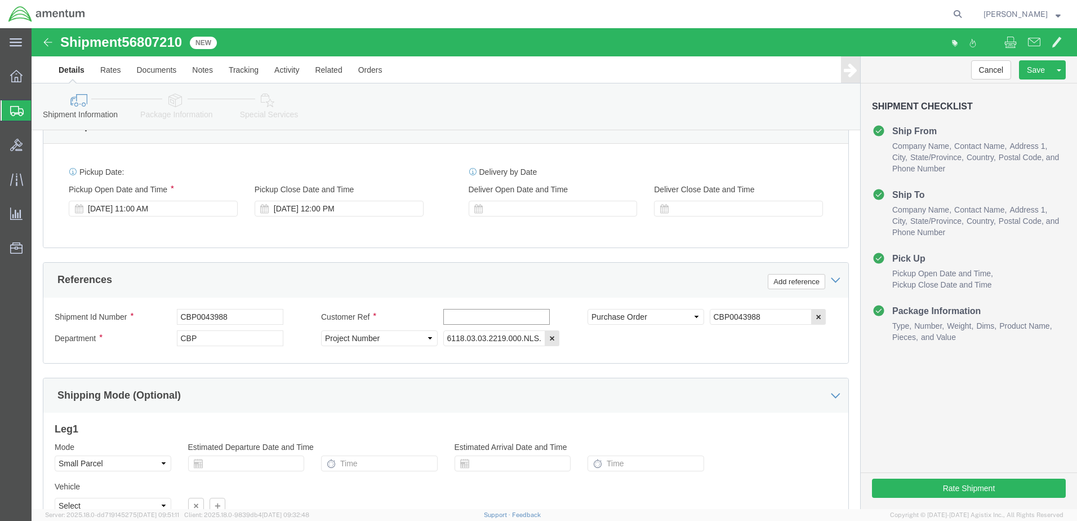
paste input "CBP0043988"
type input "CBP0043988"
click icon "button"
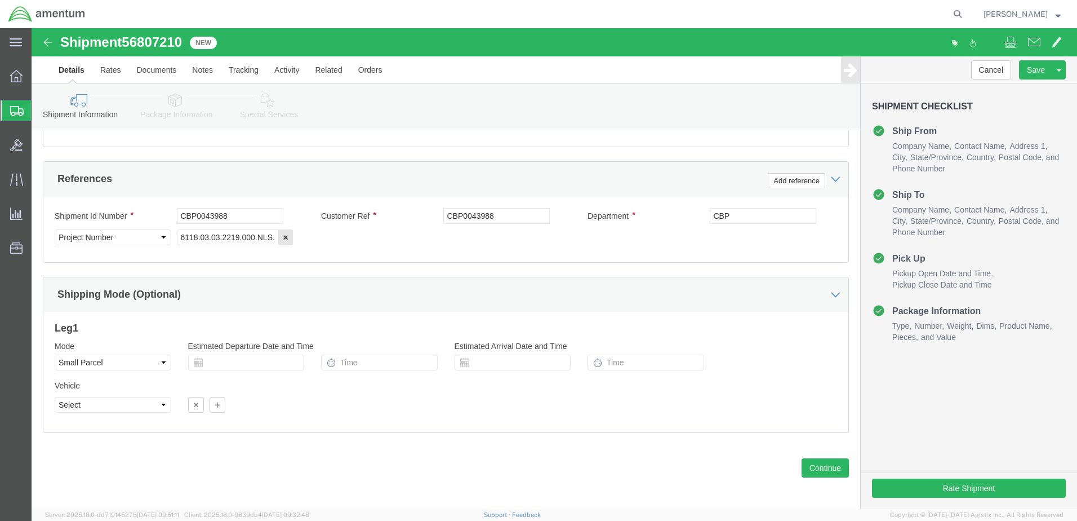
scroll to position [554, 0]
click button "Continue"
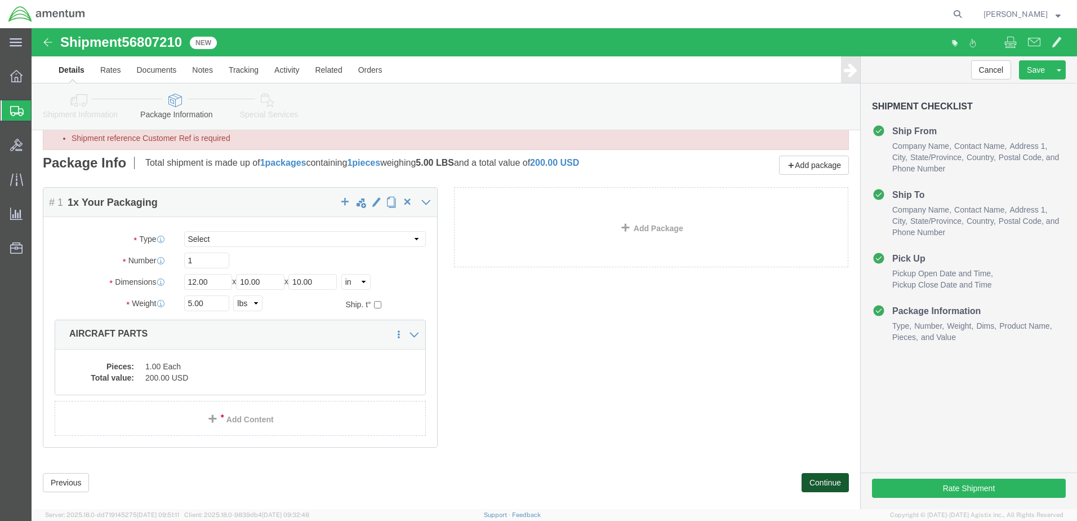
scroll to position [50, 0]
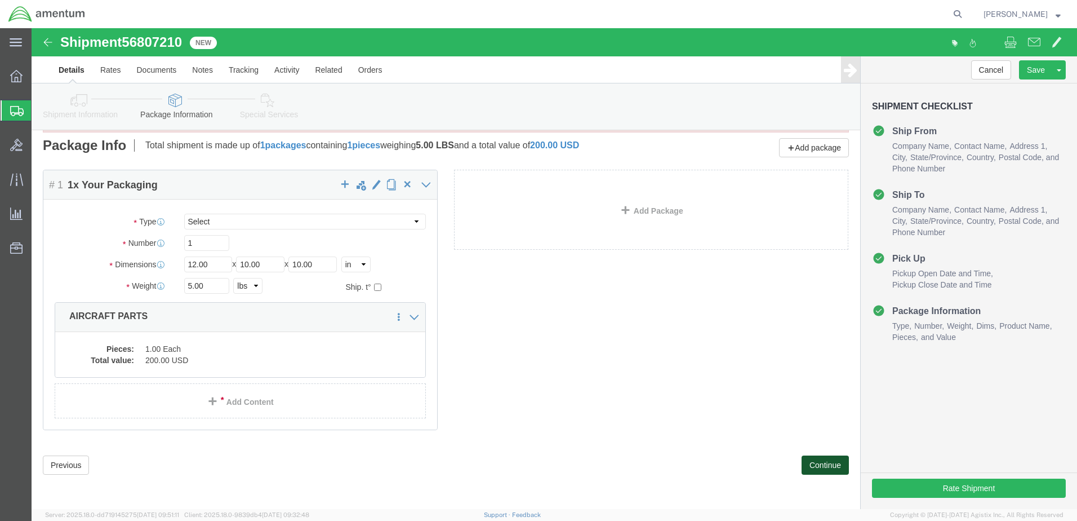
click button "Continue"
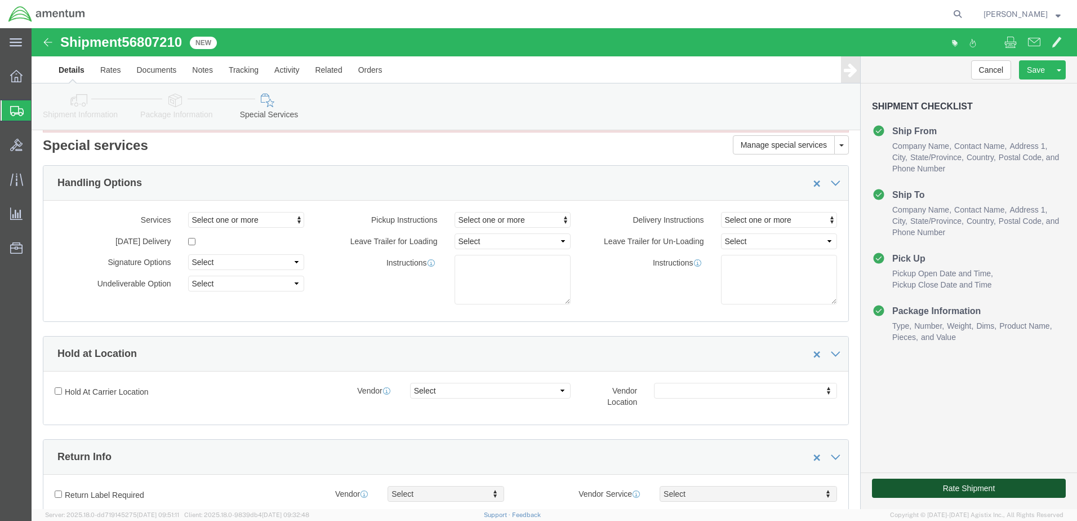
click button "Rate Shipment"
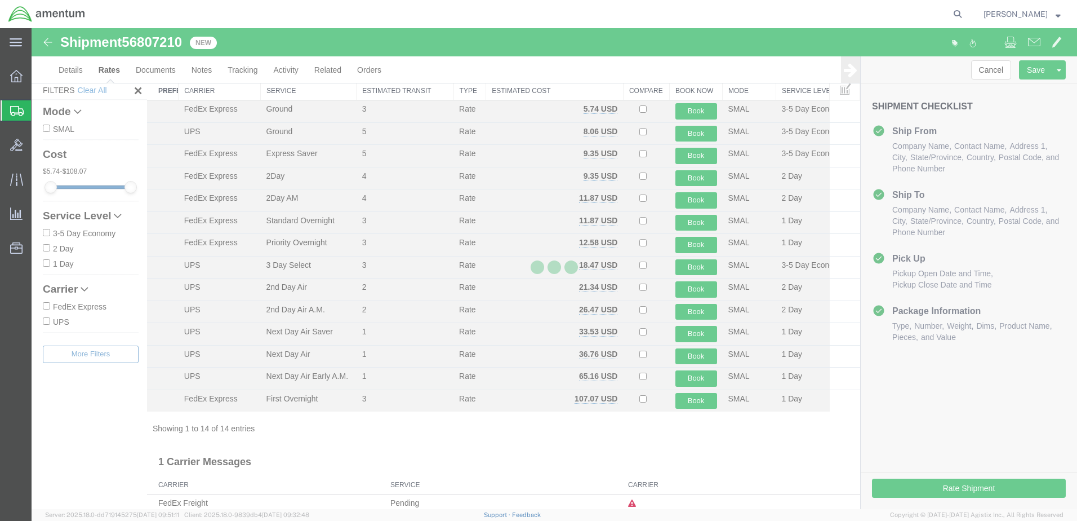
scroll to position [41, 0]
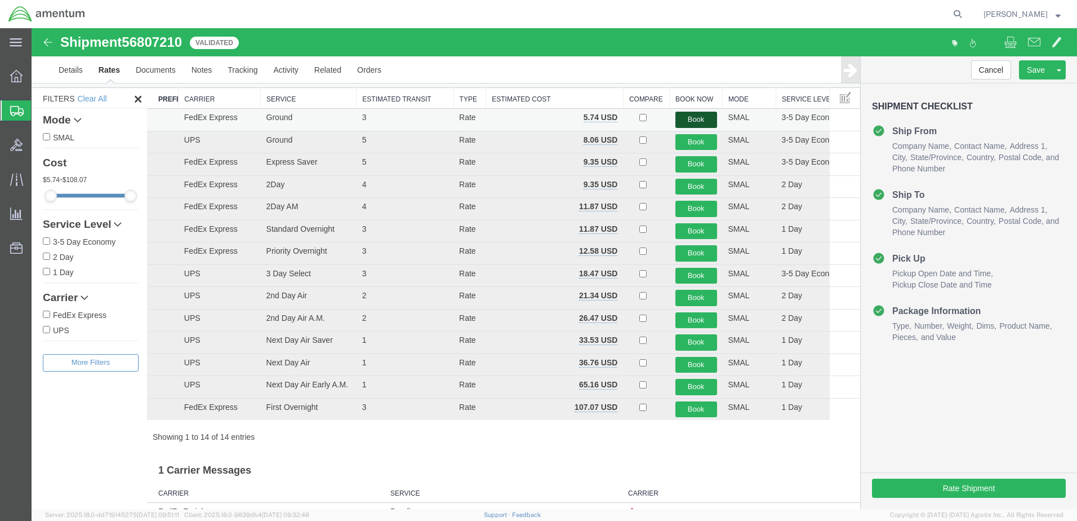
click at [685, 118] on button "Book" at bounding box center [697, 120] width 42 height 16
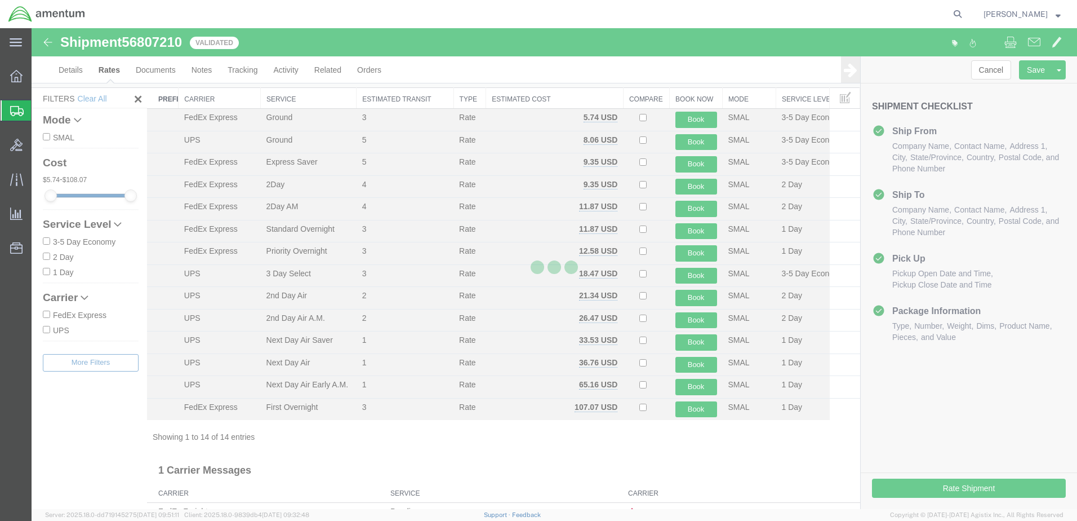
scroll to position [0, 0]
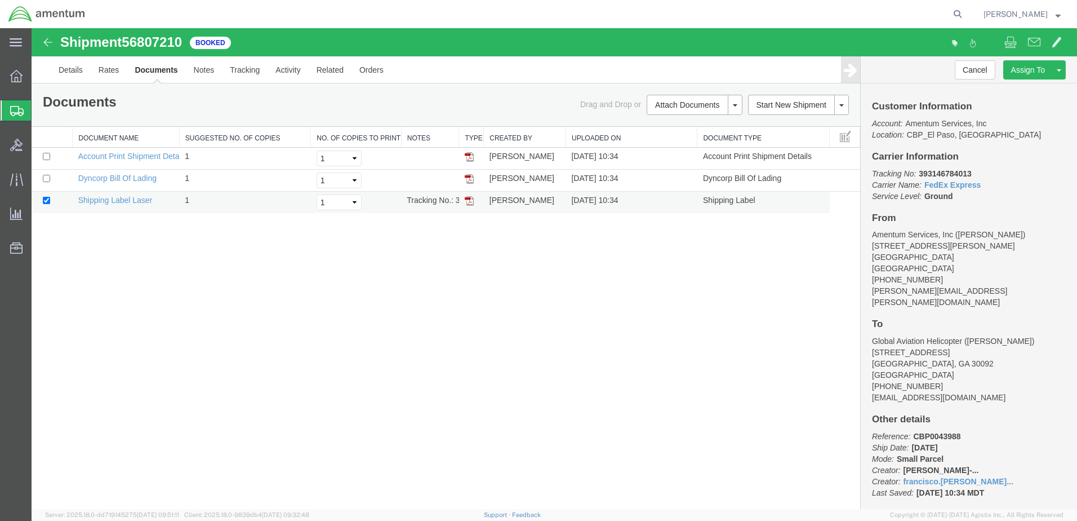
click at [469, 200] on img at bounding box center [469, 200] width 9 height 9
click at [0, 0] on span "Create from Template" at bounding box center [0, 0] width 0 height 0
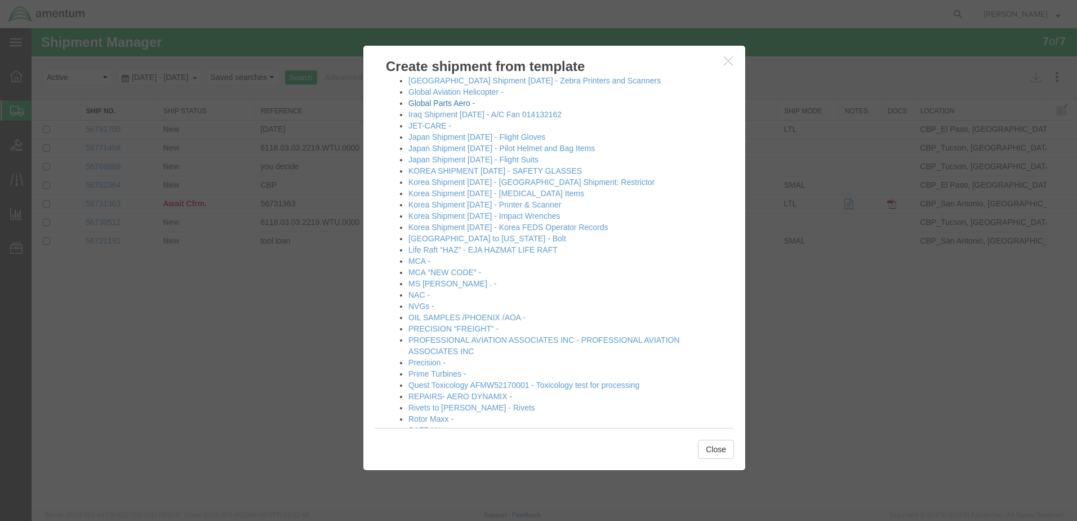
scroll to position [845, 0]
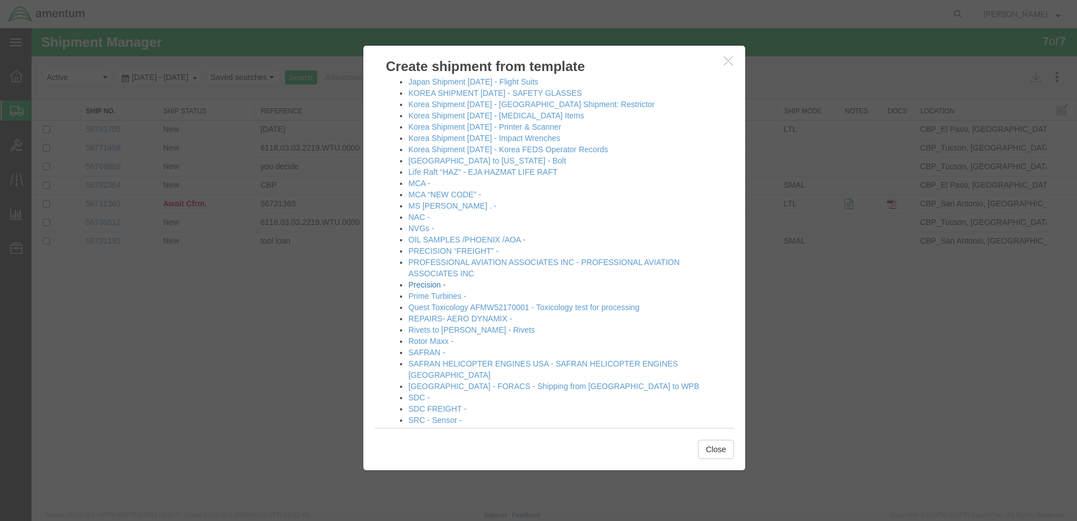
click at [425, 284] on link "Precision -" at bounding box center [426, 284] width 37 height 9
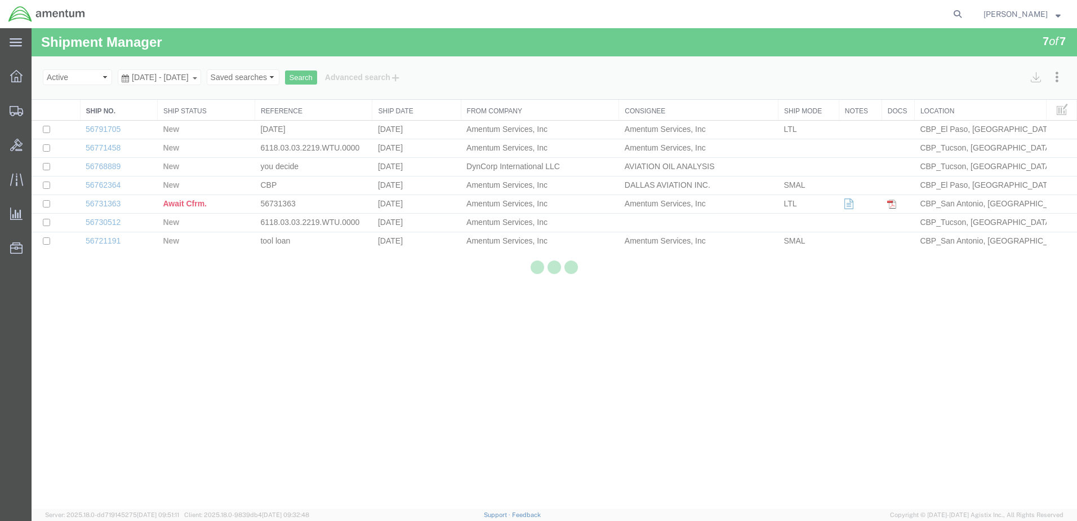
select select "49932"
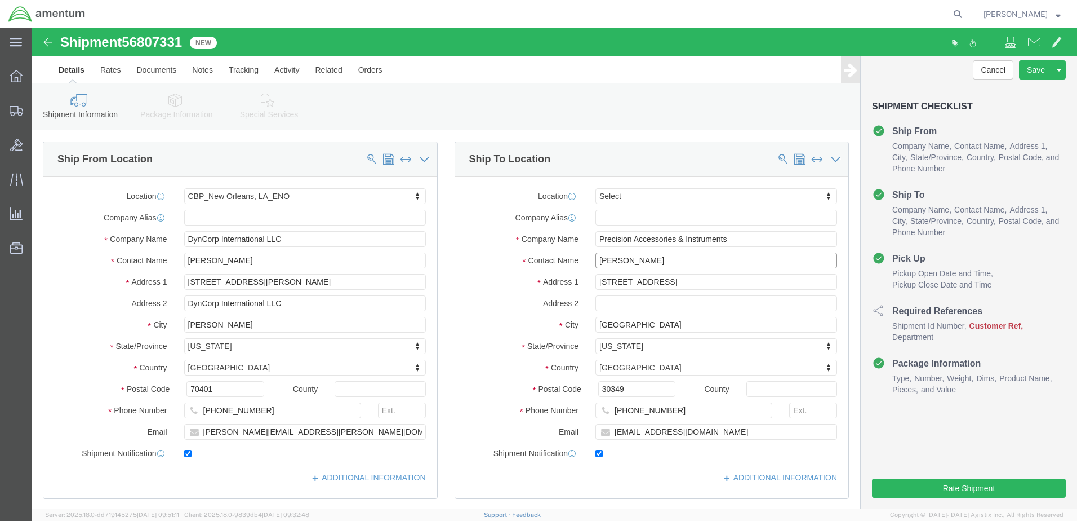
drag, startPoint x: 603, startPoint y: 232, endPoint x: 545, endPoint y: 236, distance: 58.2
click div "Contact Name [PERSON_NAME]"
type input "[PERSON_NAME]"
drag, startPoint x: 594, startPoint y: 383, endPoint x: 654, endPoint y: 381, distance: 59.2
click input "[PHONE_NUMBER]"
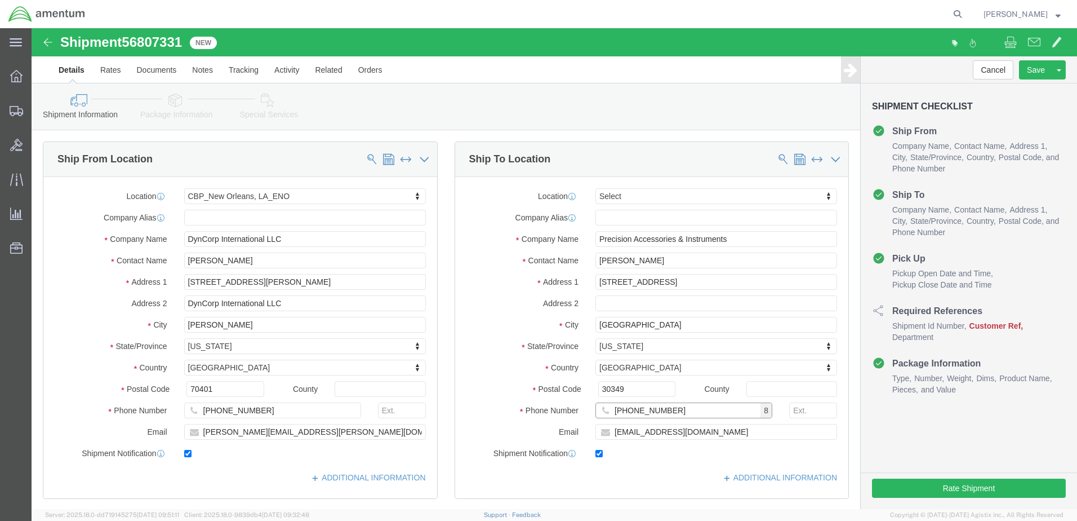
type input "[PHONE_NUMBER]"
drag, startPoint x: 602, startPoint y: 405, endPoint x: 641, endPoint y: 408, distance: 39.6
click input "[EMAIL_ADDRESS][DOMAIN_NAME]"
drag, startPoint x: 705, startPoint y: 403, endPoint x: 576, endPoint y: 405, distance: 129.6
click input "[EMAIL_ADDRESS][DOMAIN_NAME]"
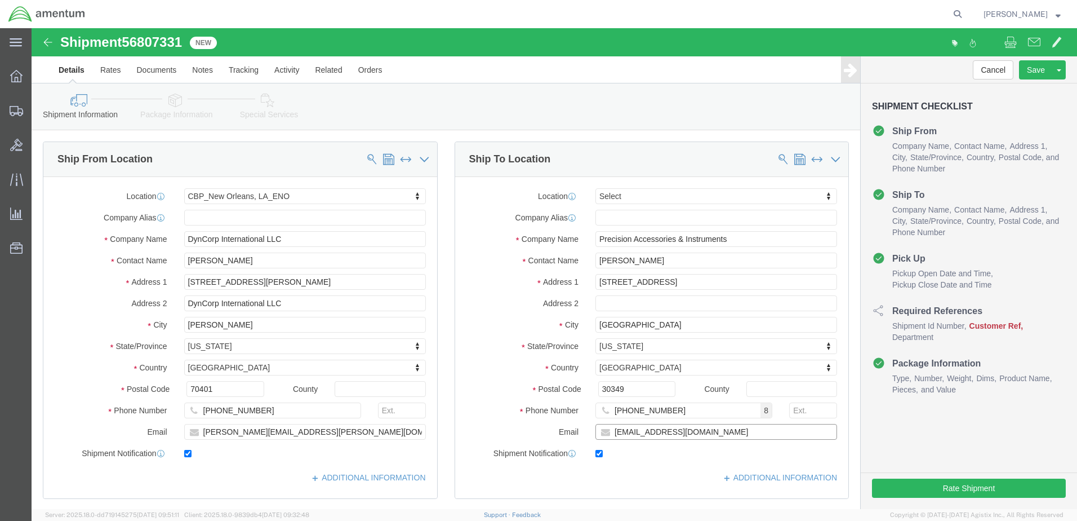
paste input "crodgers@precisionaccessories"
type input "[EMAIL_ADDRESS][DOMAIN_NAME]"
type input "EFO"
select select "49831"
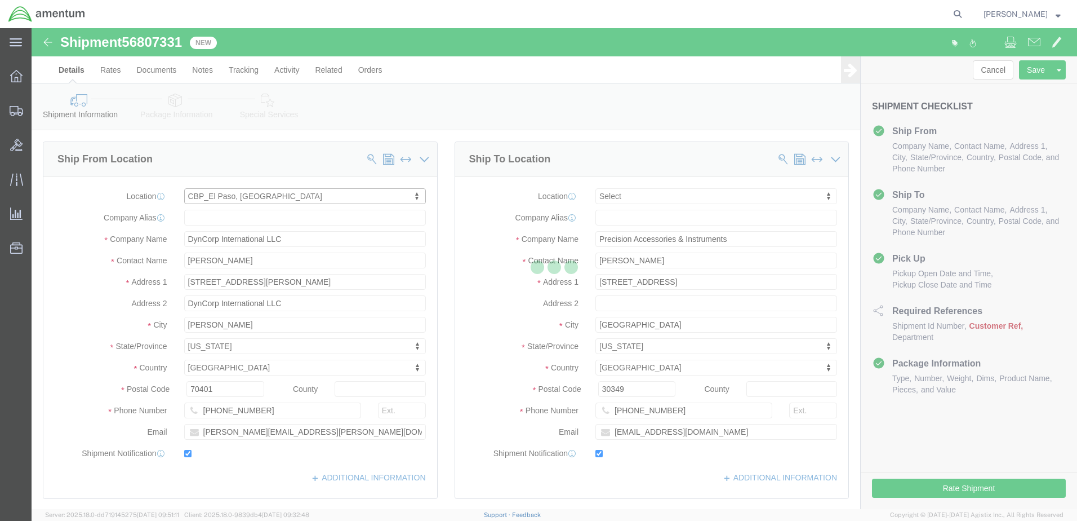
type input "Amentum Services, Inc"
type input "[PERSON_NAME]"
type input "[STREET_ADDRESS][PERSON_NAME]"
type input "[GEOGRAPHIC_DATA]"
type input "79906"
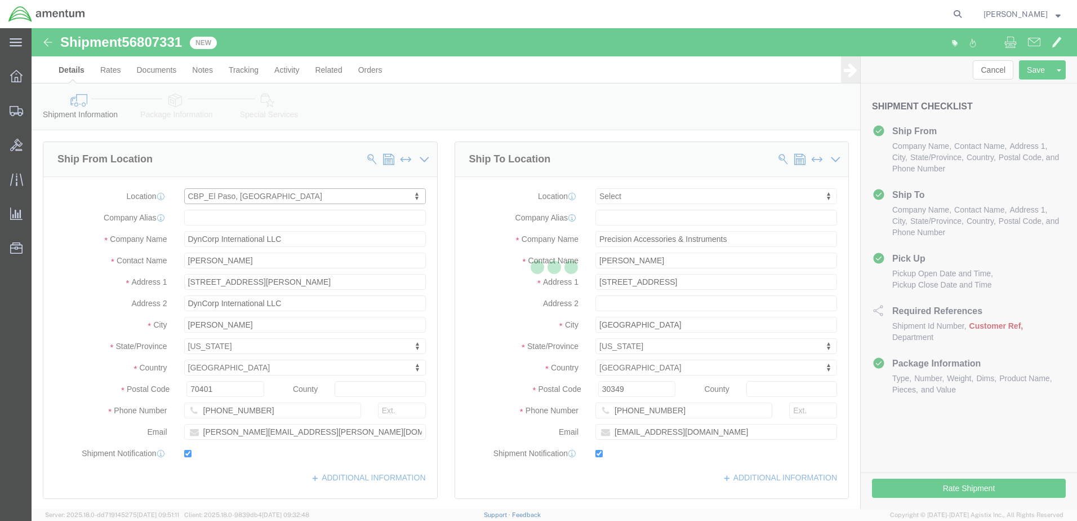
type input "[PHONE_NUMBER]"
type input "[PERSON_NAME][EMAIL_ADDRESS][PERSON_NAME][DOMAIN_NAME]"
select select "[GEOGRAPHIC_DATA]"
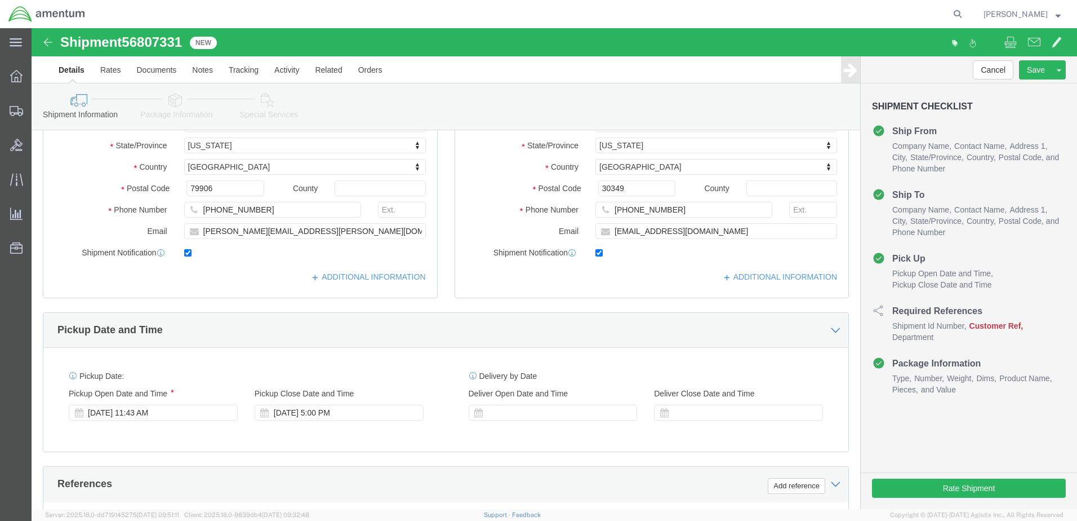
scroll to position [338, 0]
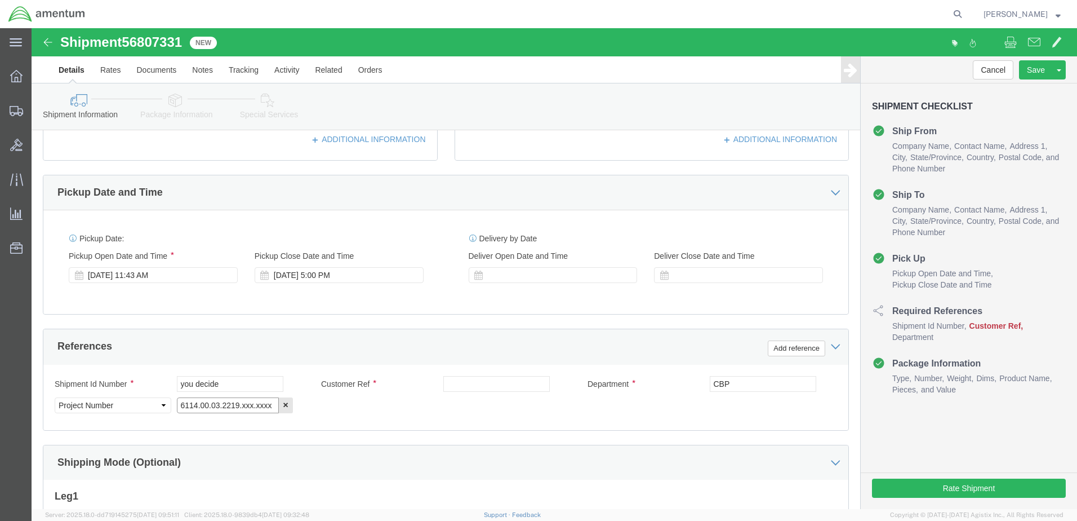
click input "6114.00.03.2219.xxx.xxxx"
drag, startPoint x: 175, startPoint y: 376, endPoint x: 136, endPoint y: 379, distance: 38.9
click div "Select Account Type Activity ID Airline Appointment Number ASN Batch Request # …"
drag, startPoint x: 208, startPoint y: 377, endPoint x: 418, endPoint y: 388, distance: 209.8
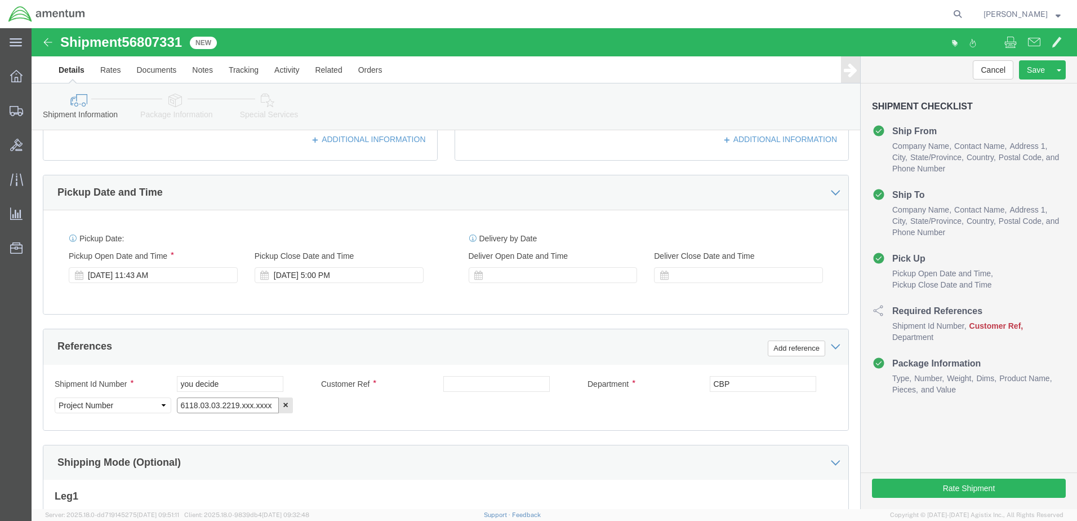
click div "Shipment Id Number you decide Customer Ref Department CBP Select Account Type A…"
type input "6118.03.03.2219.000.NLS.0000"
click input "you decide"
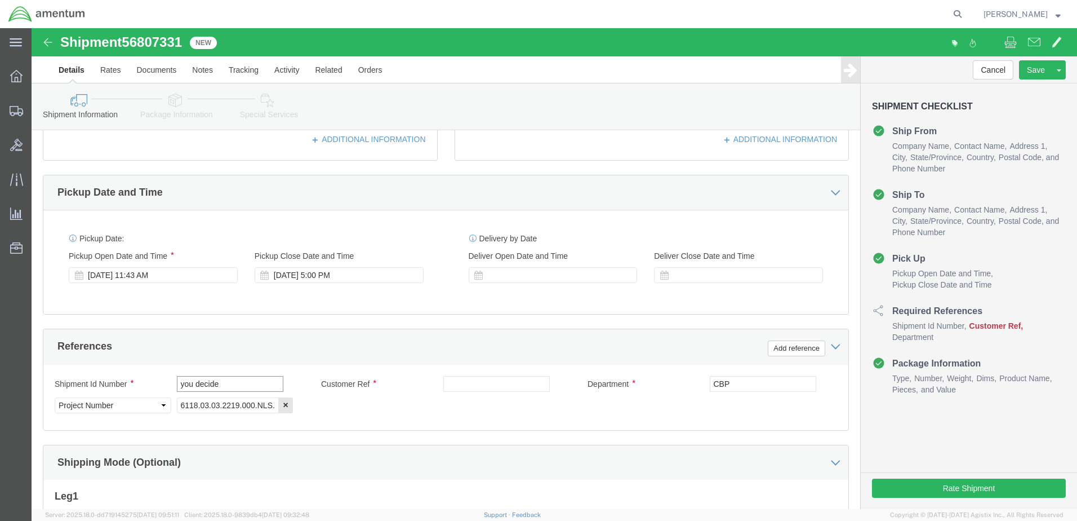
click input "you decide"
drag, startPoint x: 199, startPoint y: 357, endPoint x: 131, endPoint y: 358, distance: 68.7
click div "Shipment Id Number you decide"
click input "CBP0043992, CBP0043993"
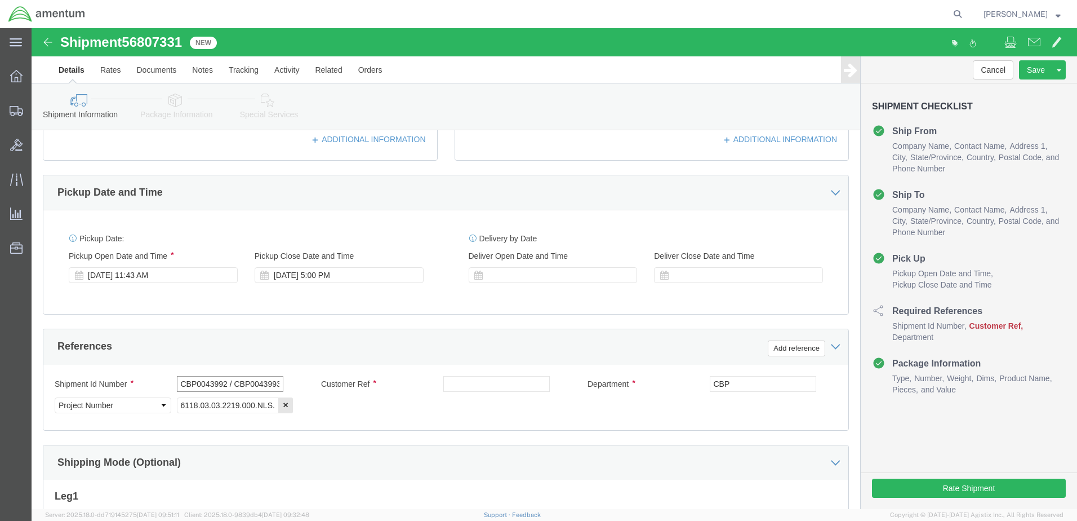
scroll to position [0, 5]
drag, startPoint x: 146, startPoint y: 354, endPoint x: 251, endPoint y: 355, distance: 104.2
click div "CBP0043992 / CBP0043993"
type input "CBP0043992 / CBP0043993"
drag, startPoint x: 188, startPoint y: 354, endPoint x: 360, endPoint y: 377, distance: 173.3
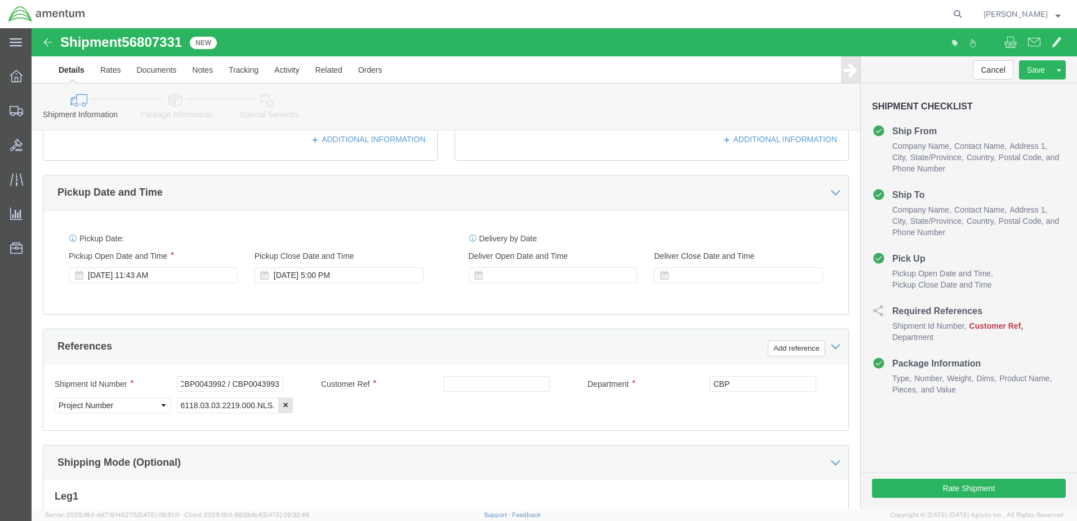
click div "Shipment Id Number CBP0043992 / CBP0043993 Customer Ref Department CBP Select A…"
click input "text"
type input "CBP0043995"
drag, startPoint x: 242, startPoint y: 355, endPoint x: 248, endPoint y: 356, distance: 6.8
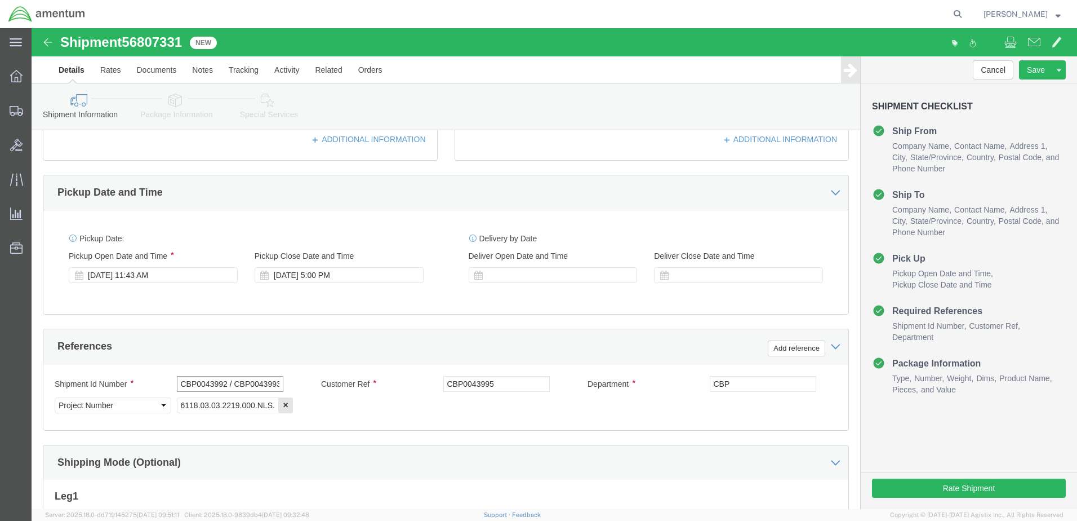
click input "CBP0043992 / CBP0043993"
click div "CBP0043992 / CBP0043993"
click input "CBP0043992 / CBP0043993"
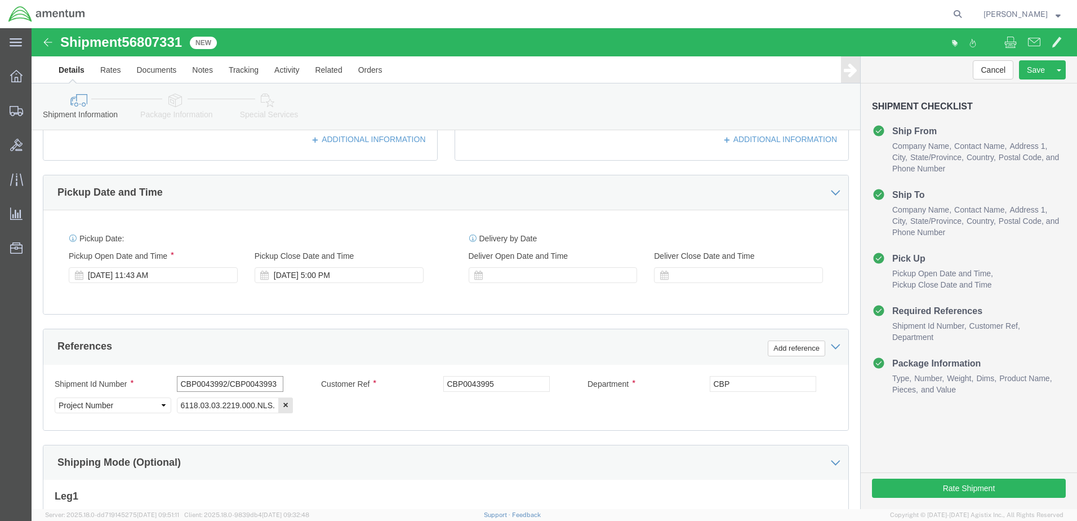
type input "CBP0043992/CBP0043993"
click input "CBP0043995"
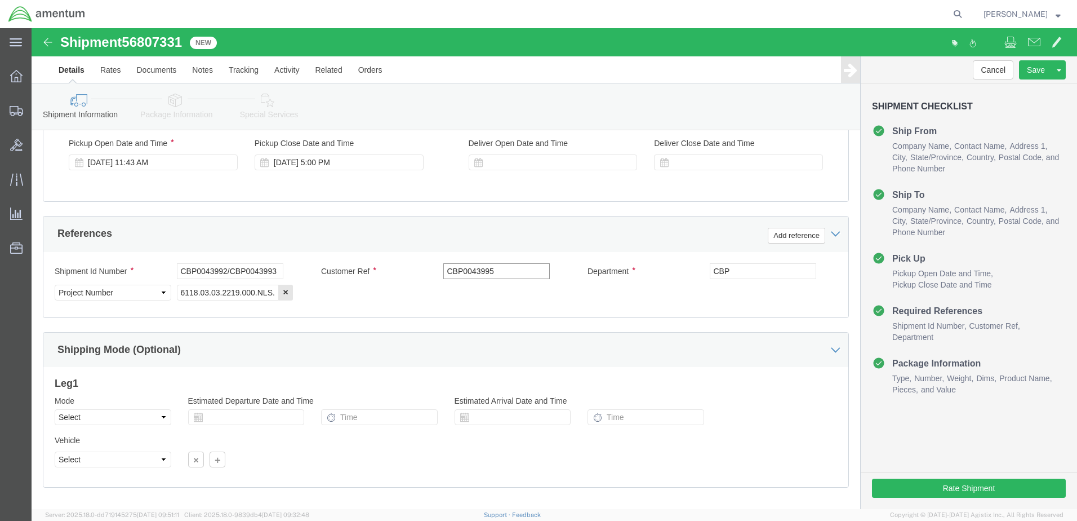
scroll to position [508, 0]
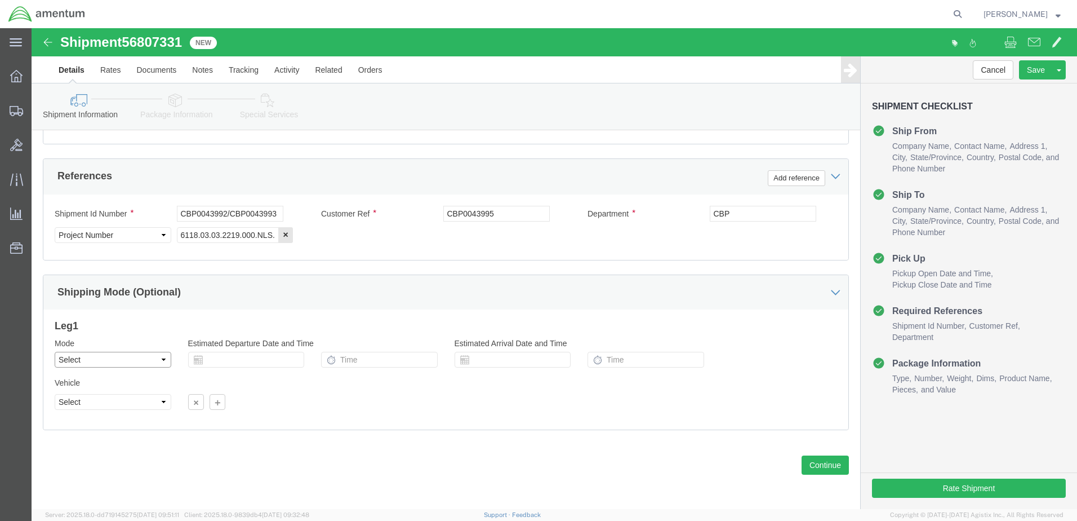
click select "Select Air Less than Truckload Multi-Leg Ocean Freight Rail Small Parcel Truckl…"
select select "SMAL"
click select "Select Air Less than Truckload Multi-Leg Ocean Freight Rail Small Parcel Truckl…"
click button "Continue"
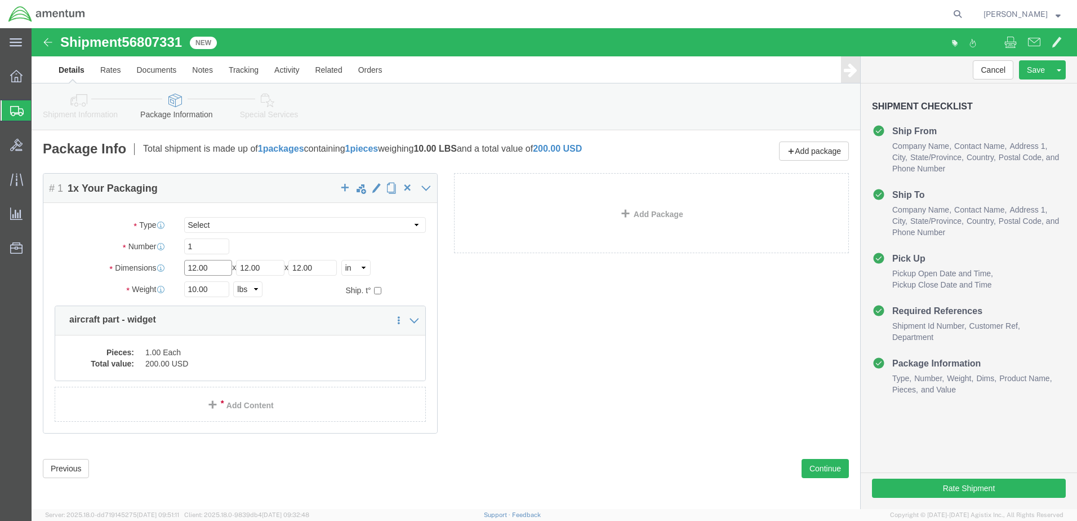
click input "12.00"
drag, startPoint x: 145, startPoint y: 245, endPoint x: 96, endPoint y: 251, distance: 49.4
click div "Package Type Select Bale(s) Basket(s) Bolt(s) Bottle(s) Buckets Bulk Bundle(s) …"
type input "24"
type input "12"
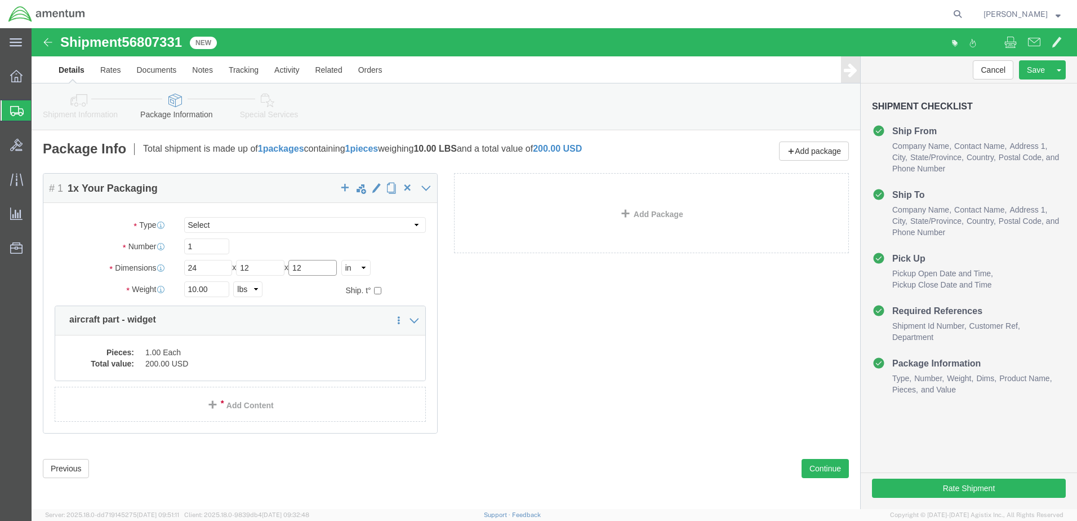
type input "12"
drag, startPoint x: 174, startPoint y: 262, endPoint x: 121, endPoint y: 259, distance: 53.1
click div "Weight Total weight of packages in pounds or kilograms 10.00 Select kgs lbs Shi…"
type input "15.00"
click dd "1.00 Each"
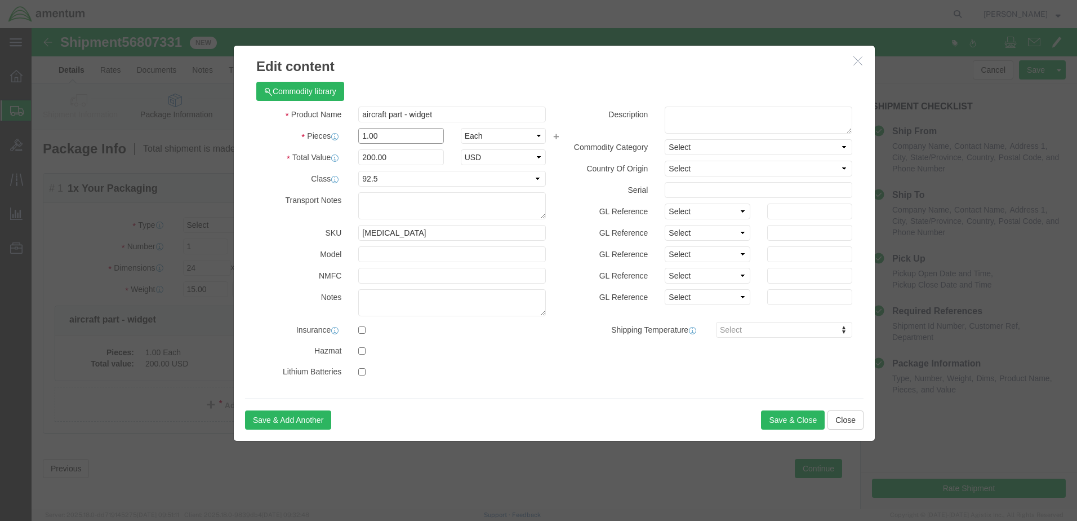
click input "1.00"
drag, startPoint x: 348, startPoint y: 107, endPoint x: 309, endPoint y: 110, distance: 39.5
click div "Pieces 1.00 Select Bag Barrels 100Board Feet Bottle Box Blister Pack Carats Can…"
type input "3"
type input "600"
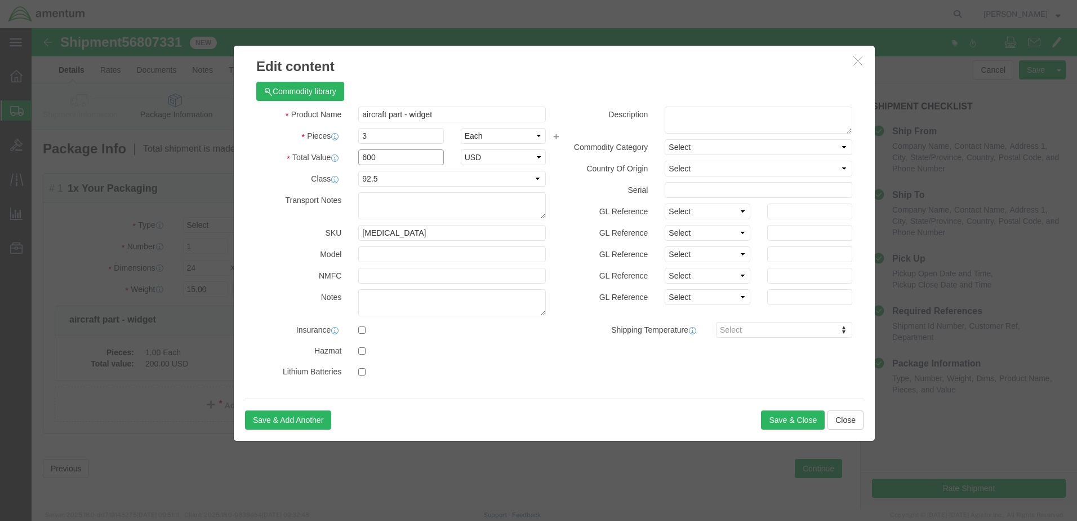
click input "600"
click select "Select 50 55 60 65 70 85 92.5 100 125 175 250 300 400"
select select
click select "Select 50 55 60 65 70 85 92.5 100 125 175 250 300 400"
click textarea
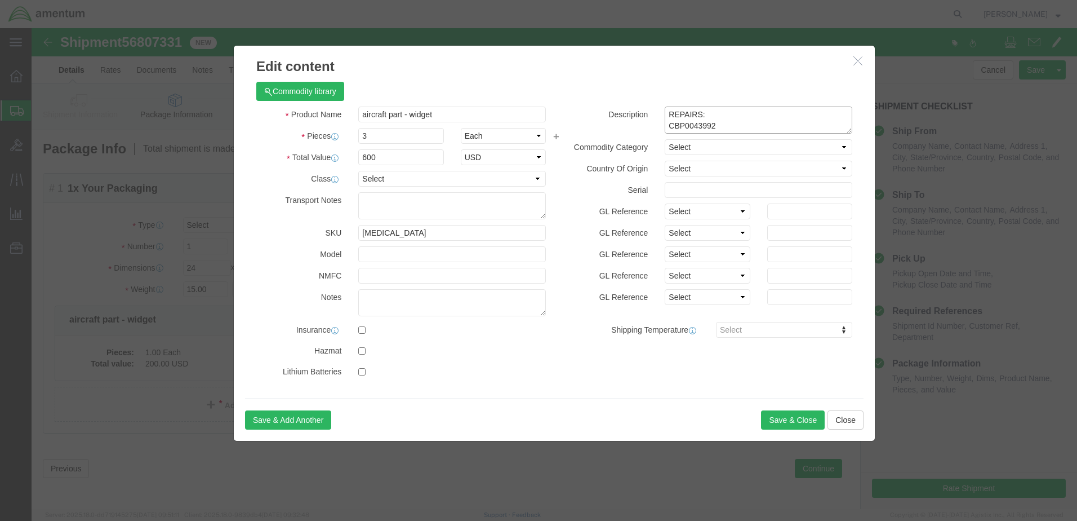
type textarea "REPAIRS: CBP0043992 CBP0043993 CBP0043995"
click label "Serial"
click button "Save & Close"
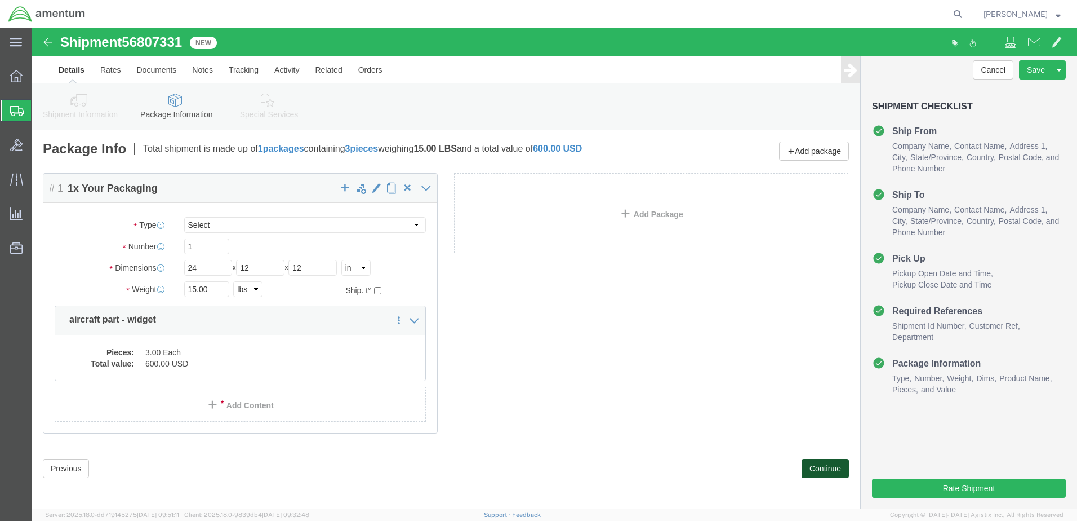
click button "Continue"
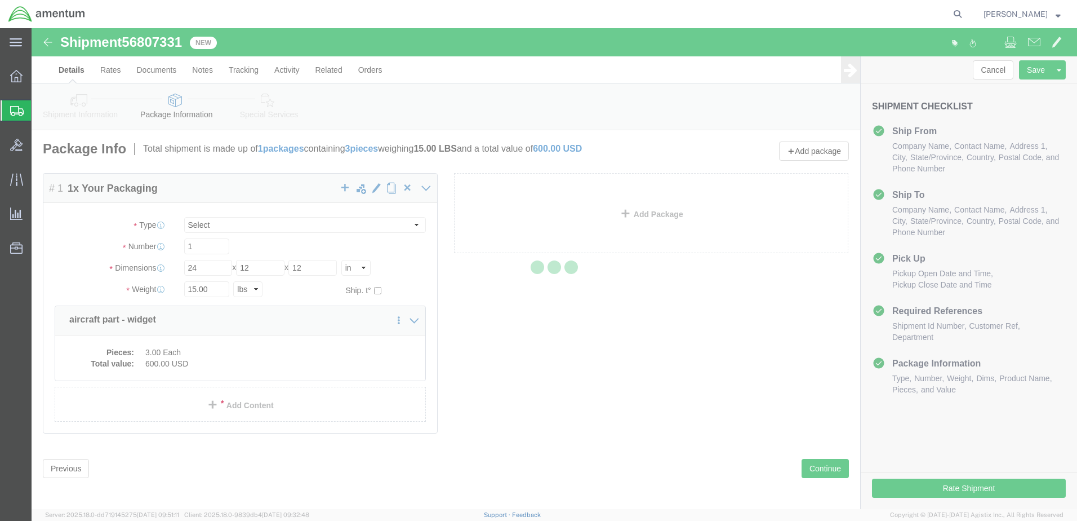
select select
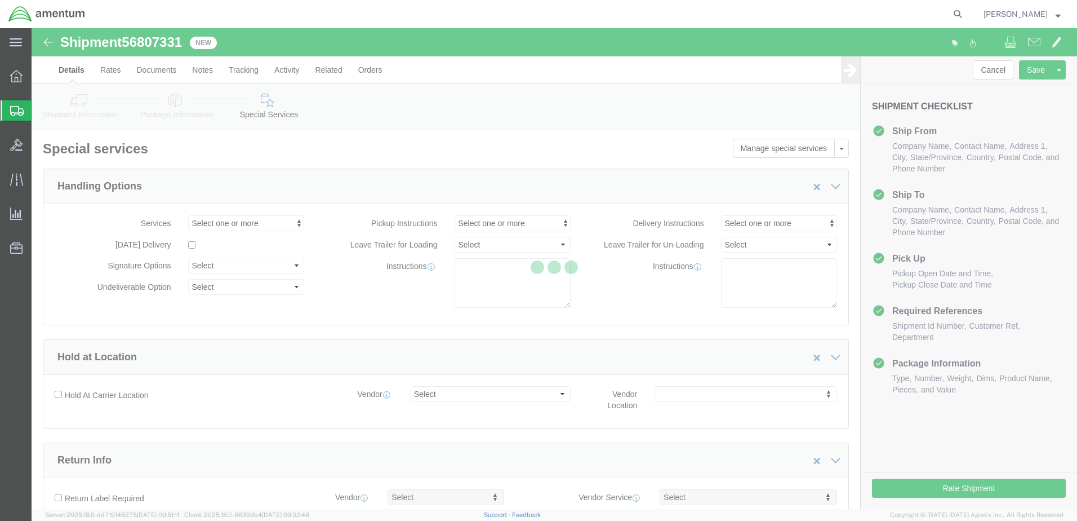
select select "COSTCENTER"
select select "DEPARTMENT"
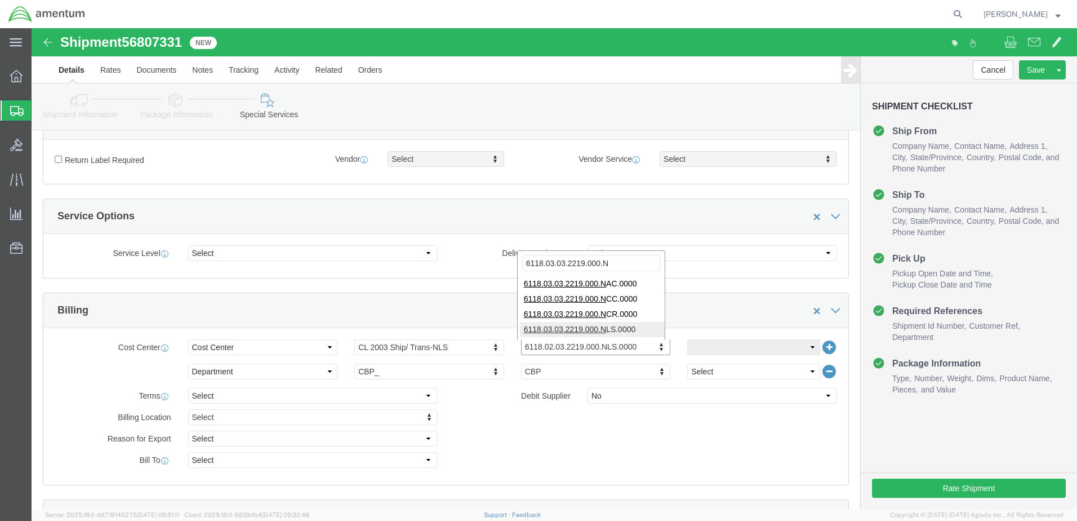
type input "6118.03.03.2219.000.N"
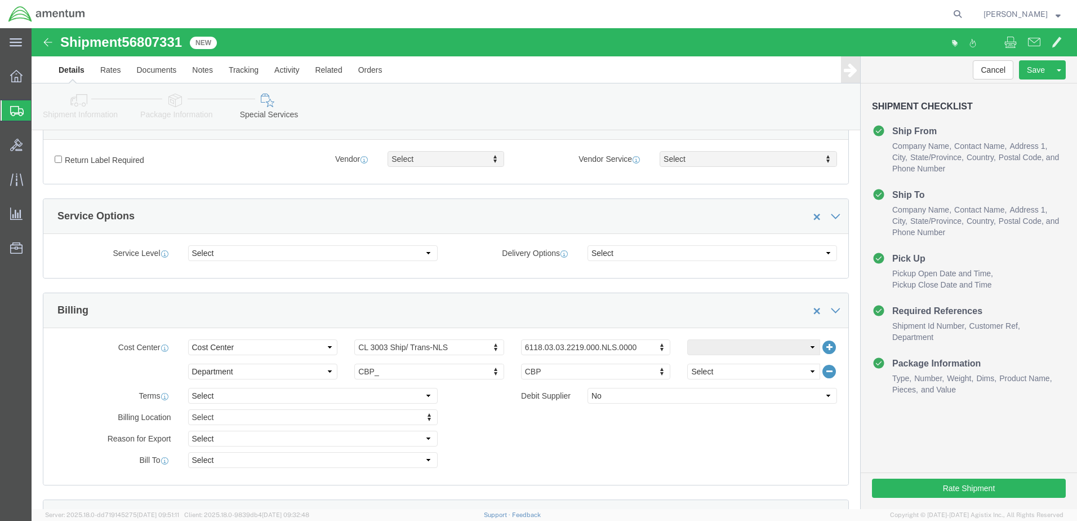
click div "Billing Location Select Select My Profile Location [PHONE_NUMBER] [PHONE_NUMBER…"
click link "Shipment Information"
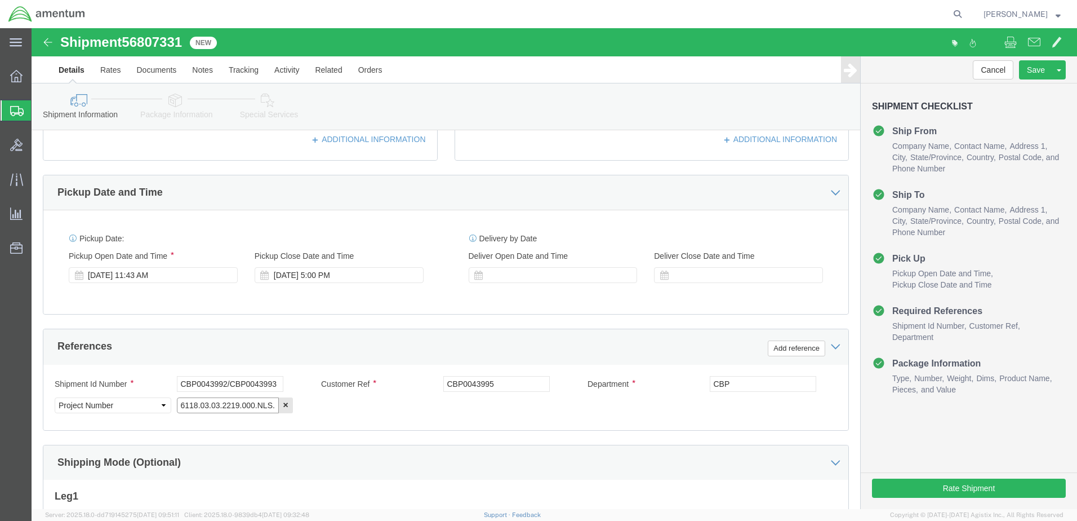
scroll to position [0, 18]
drag, startPoint x: 203, startPoint y: 376, endPoint x: 265, endPoint y: 378, distance: 62.0
click div "6118.03.03.2219.000.NLS.0000"
click input "6118.03.03.2219.000.NLS.0000"
click link "Save As Template"
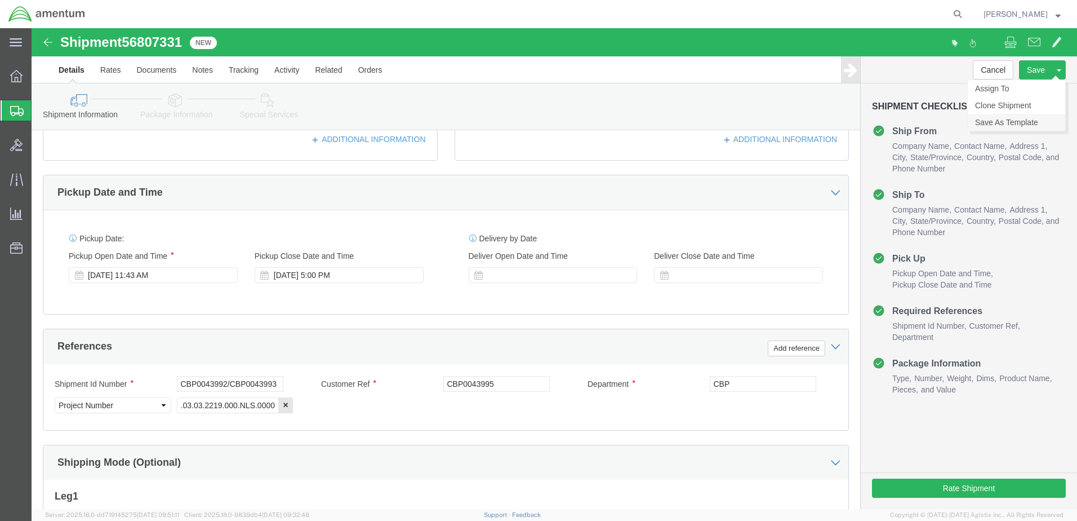
scroll to position [0, 0]
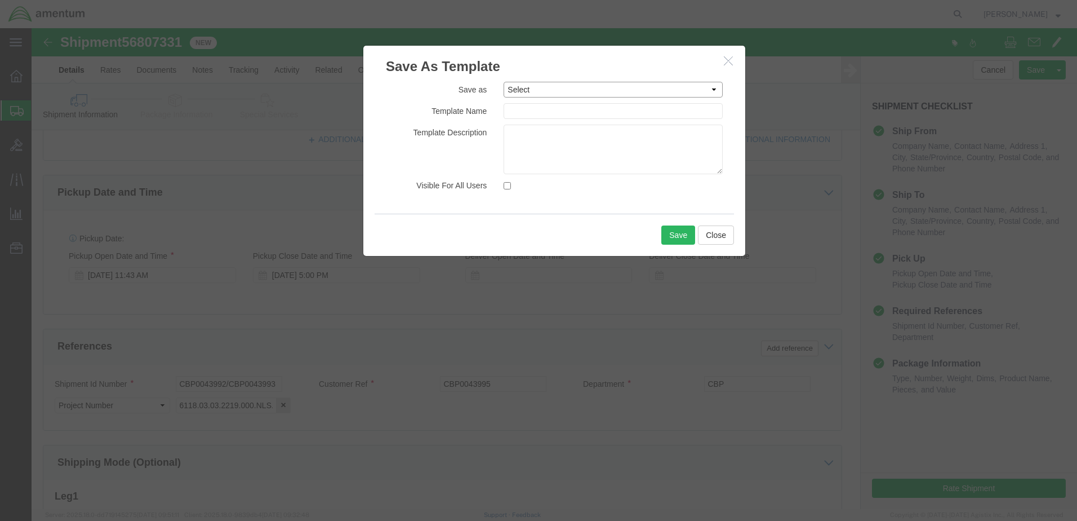
click select "Select #SAC TO BROWN FOR BOXES 1VISION 340 AVATION SERVICES LLC AC1-25LP AEROSP…"
click div "Save as Select #SAC TO BROWN FOR BOXES 1VISION 340 AVATION SERVICES LLC AC1-25L…"
click input "text"
type input "REPAIRS-PRECISION"
click button "Save"
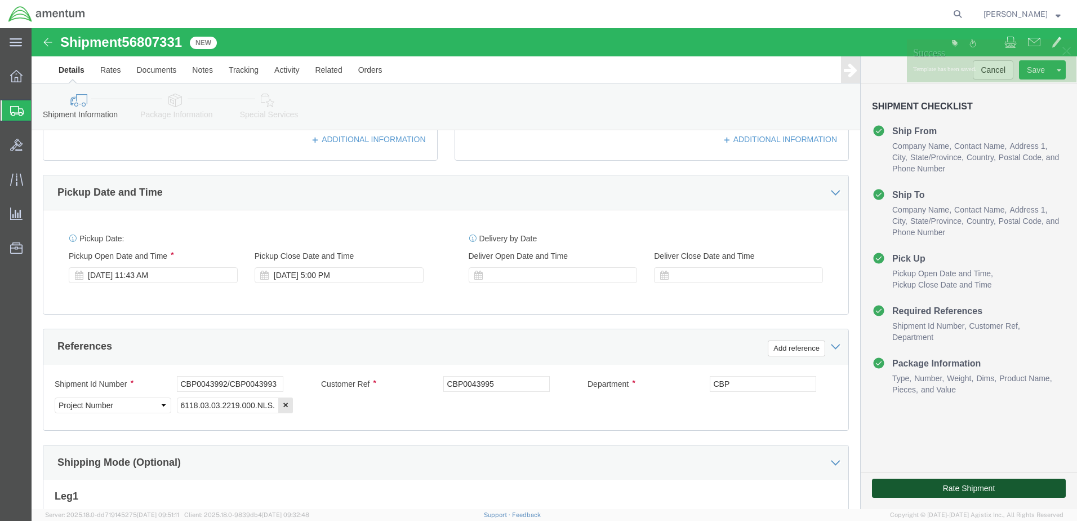
click button "Rate Shipment"
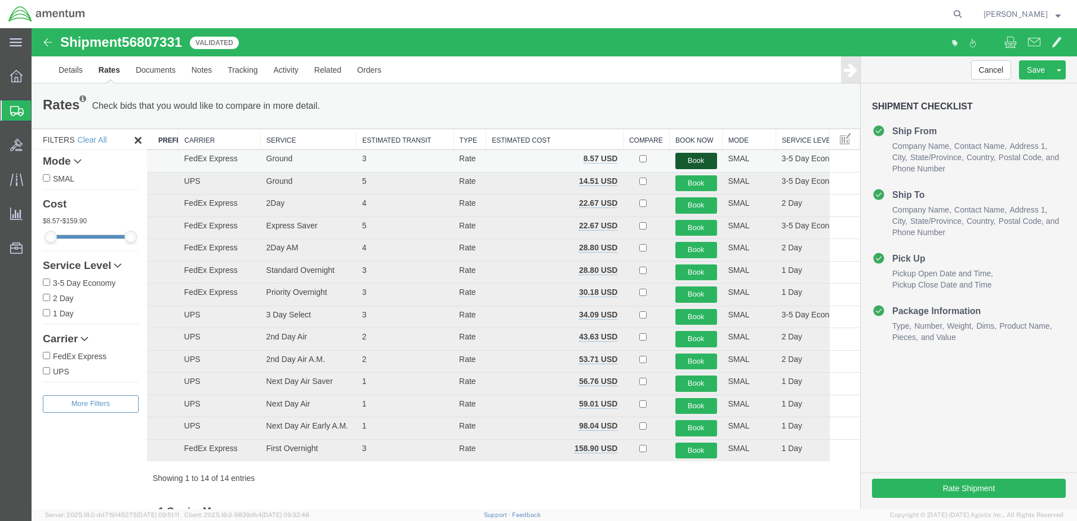
click at [695, 159] on button "Book" at bounding box center [697, 161] width 42 height 16
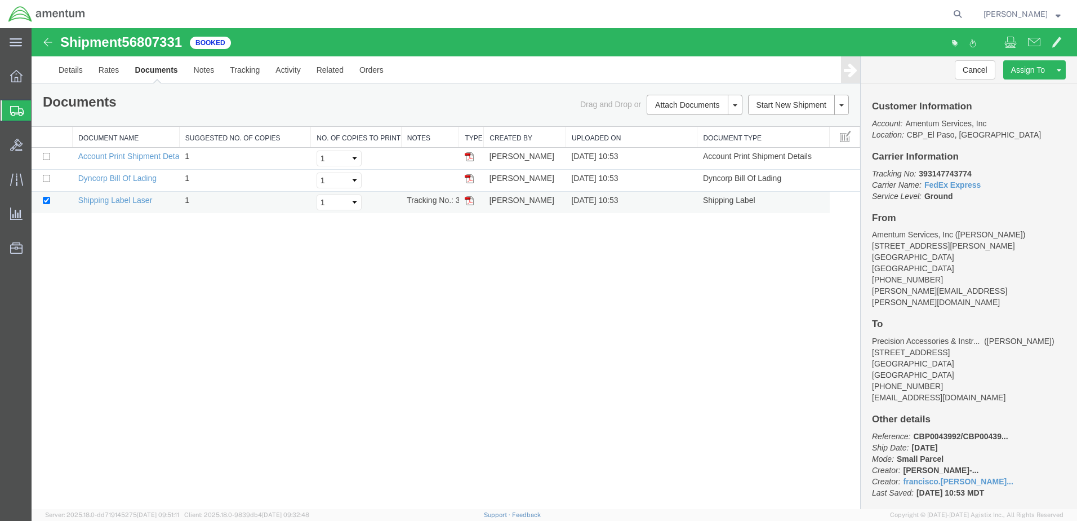
click at [472, 200] on img at bounding box center [469, 200] width 9 height 9
